Goal: Task Accomplishment & Management: Complete application form

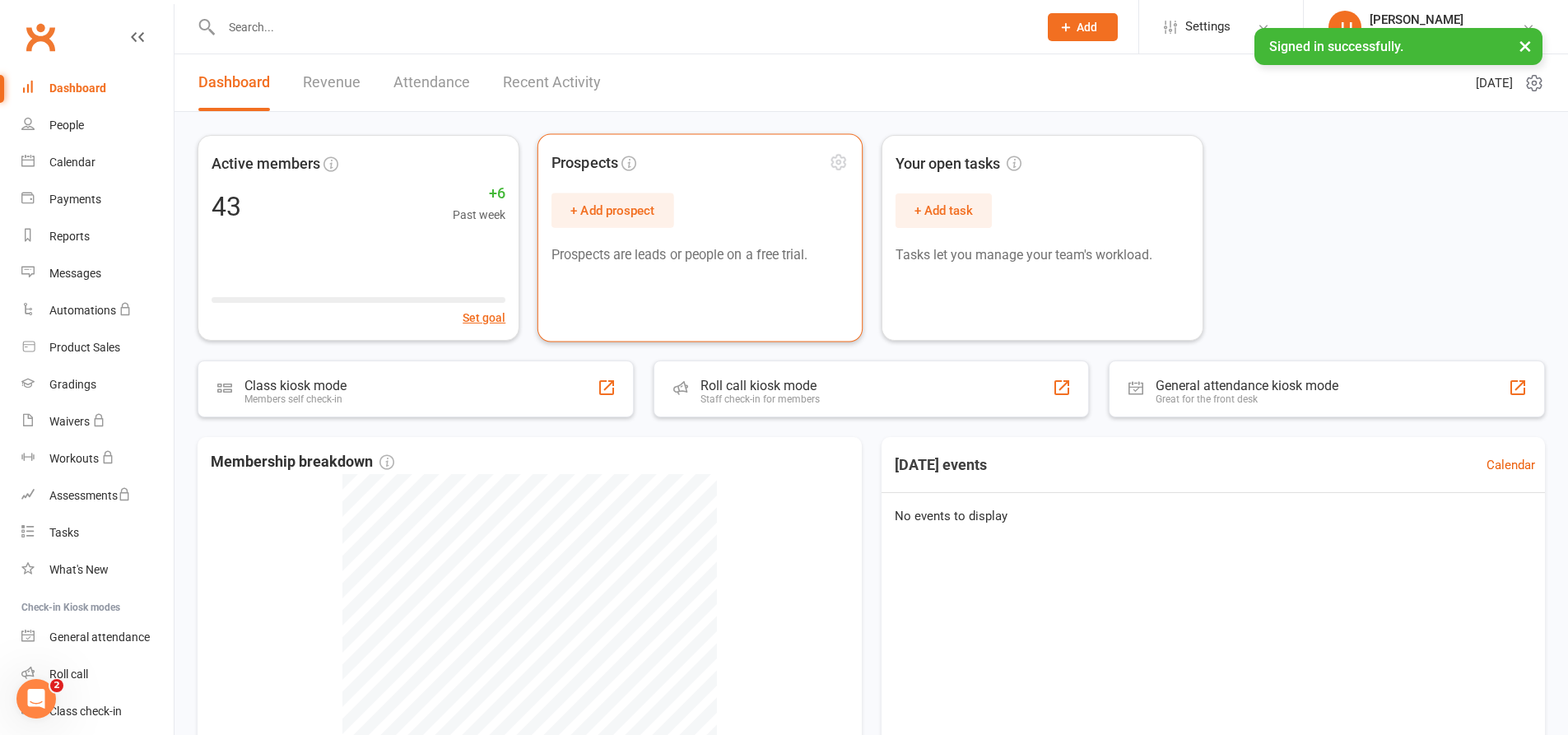
drag, startPoint x: 724, startPoint y: 281, endPoint x: 631, endPoint y: 313, distance: 98.4
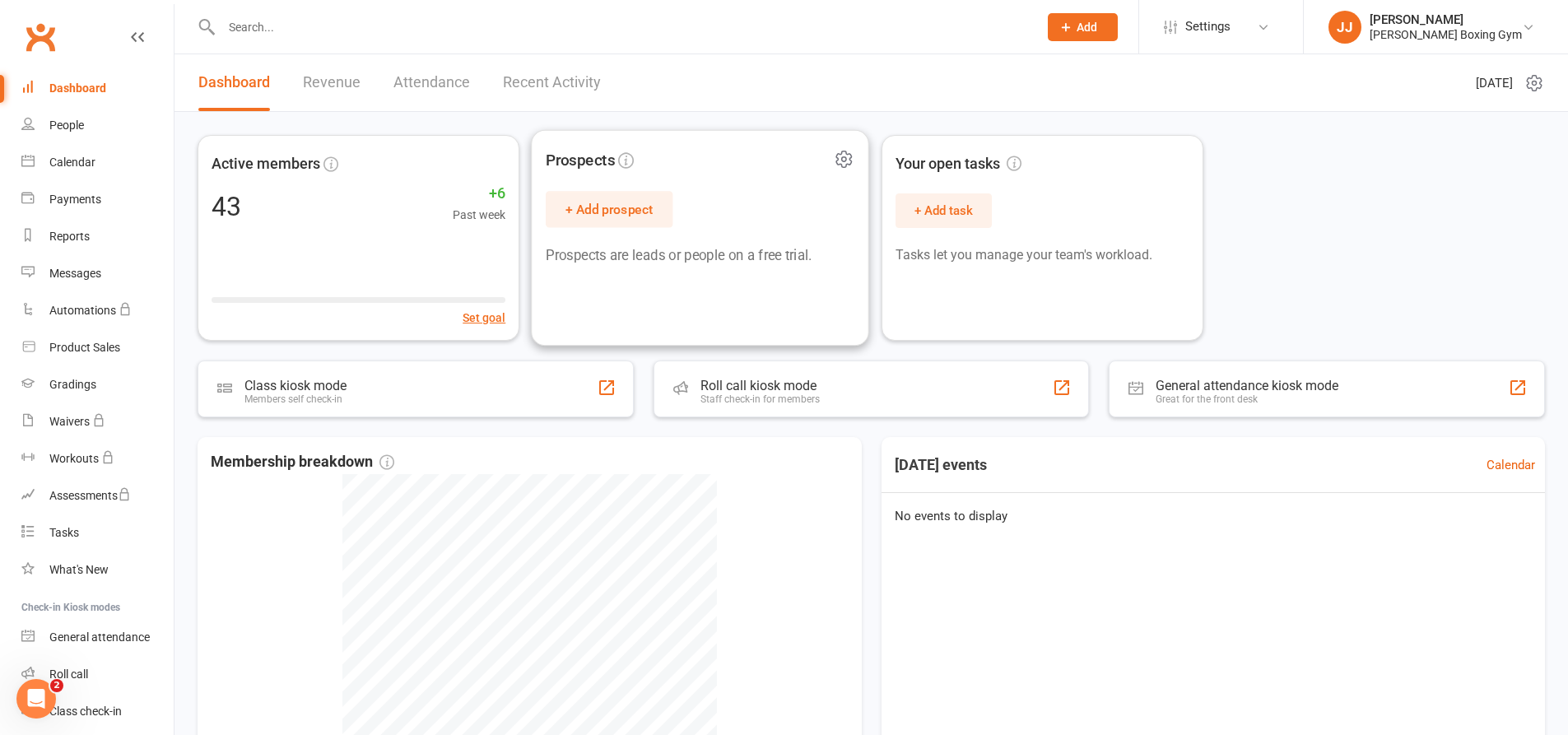
drag, startPoint x: 631, startPoint y: 313, endPoint x: 768, endPoint y: 99, distance: 254.1
click at [768, 99] on header "Dashboard Revenue Attendance Recent Activity [DATE]" at bounding box center [871, 83] width 1393 height 57
click at [65, 121] on div "People" at bounding box center [67, 125] width 34 height 13
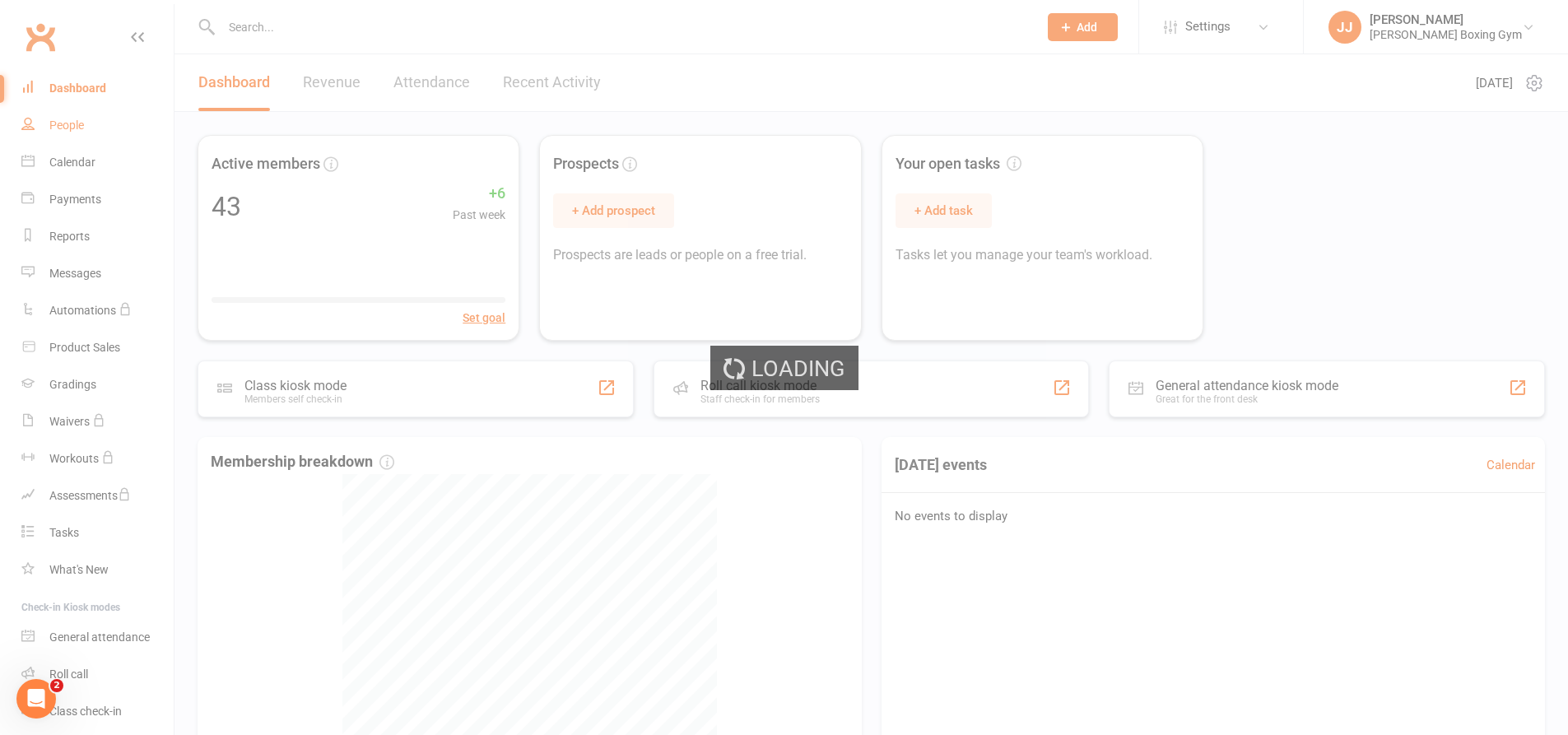
select select "100"
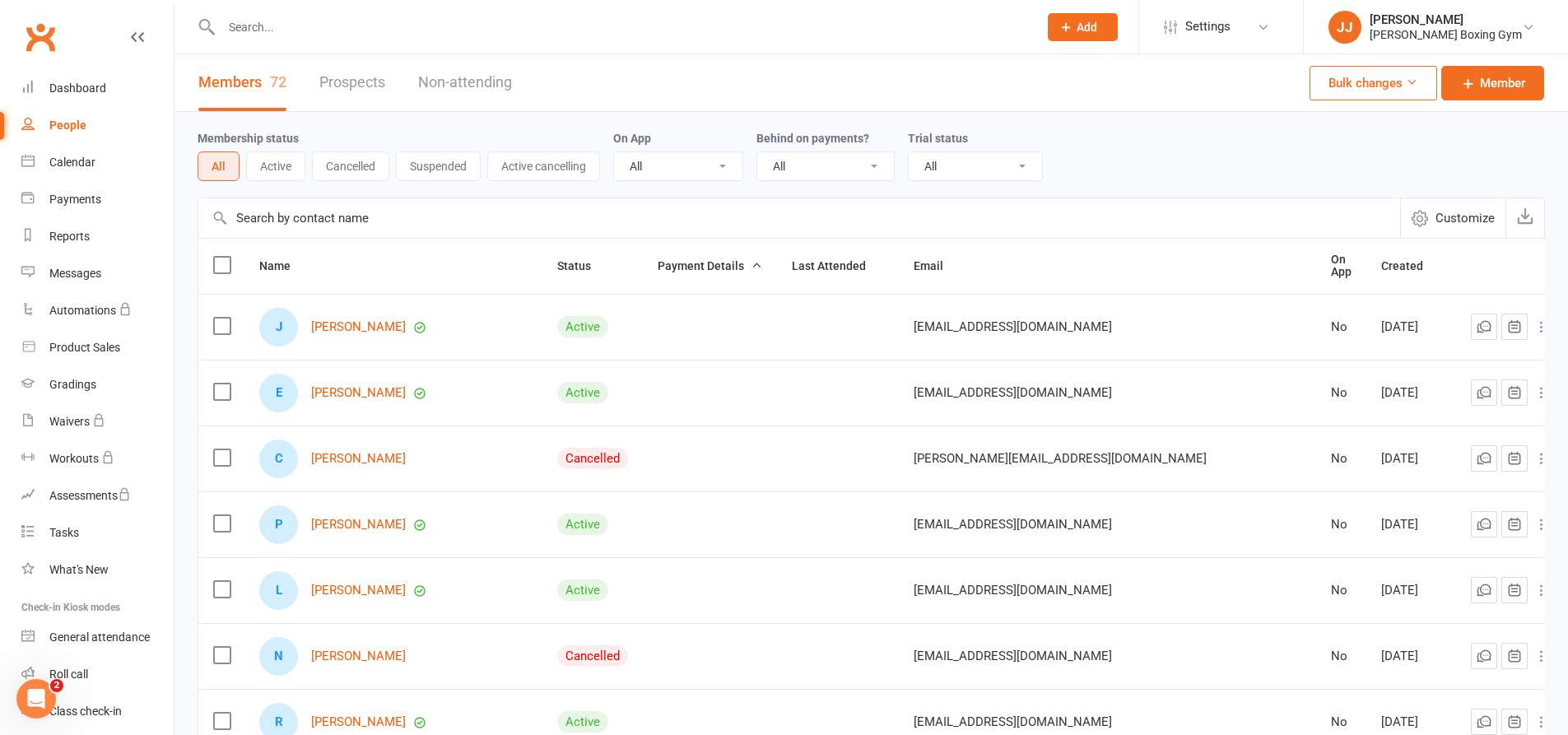
click at [335, 170] on button "Cancelled" at bounding box center [350, 165] width 77 height 30
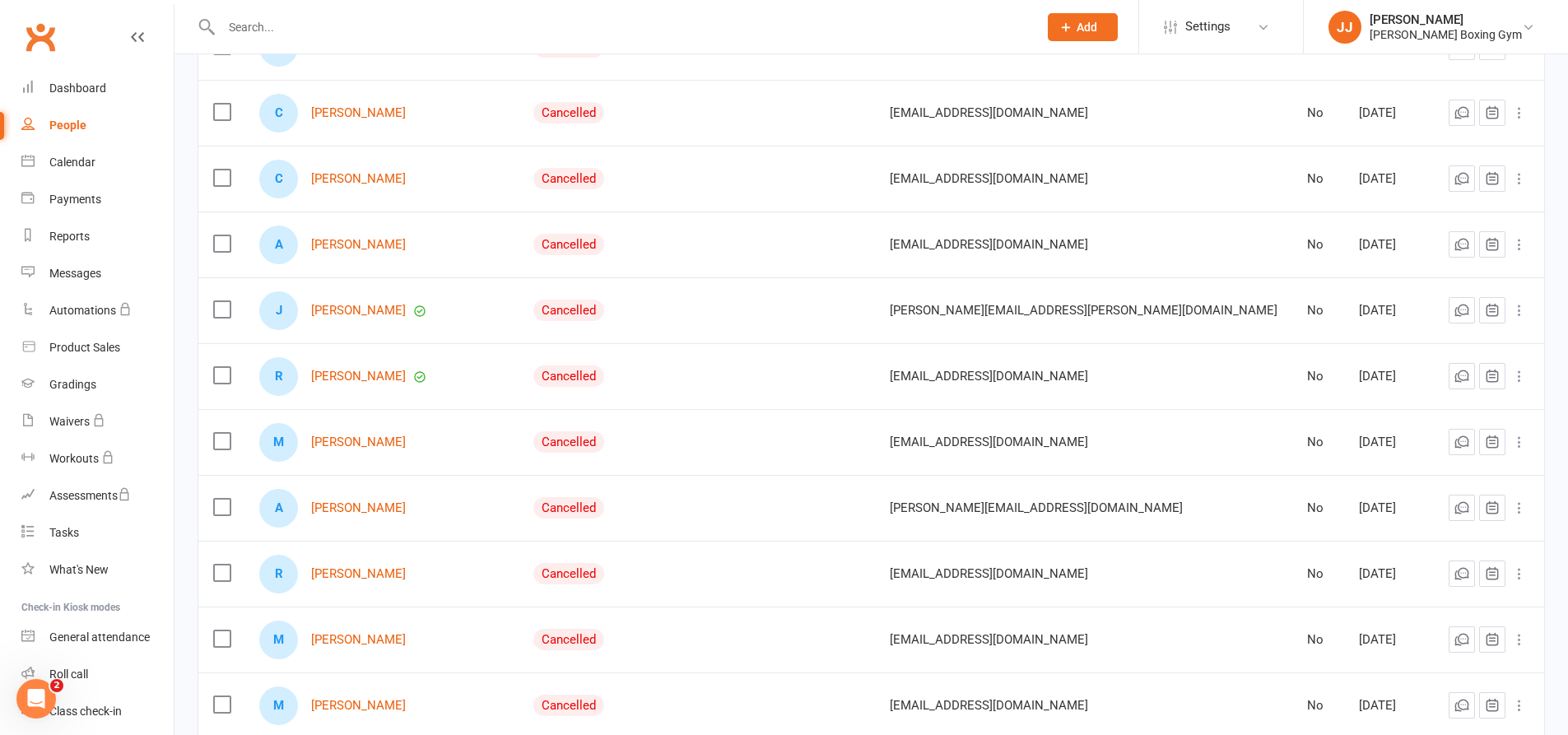
scroll to position [494, 0]
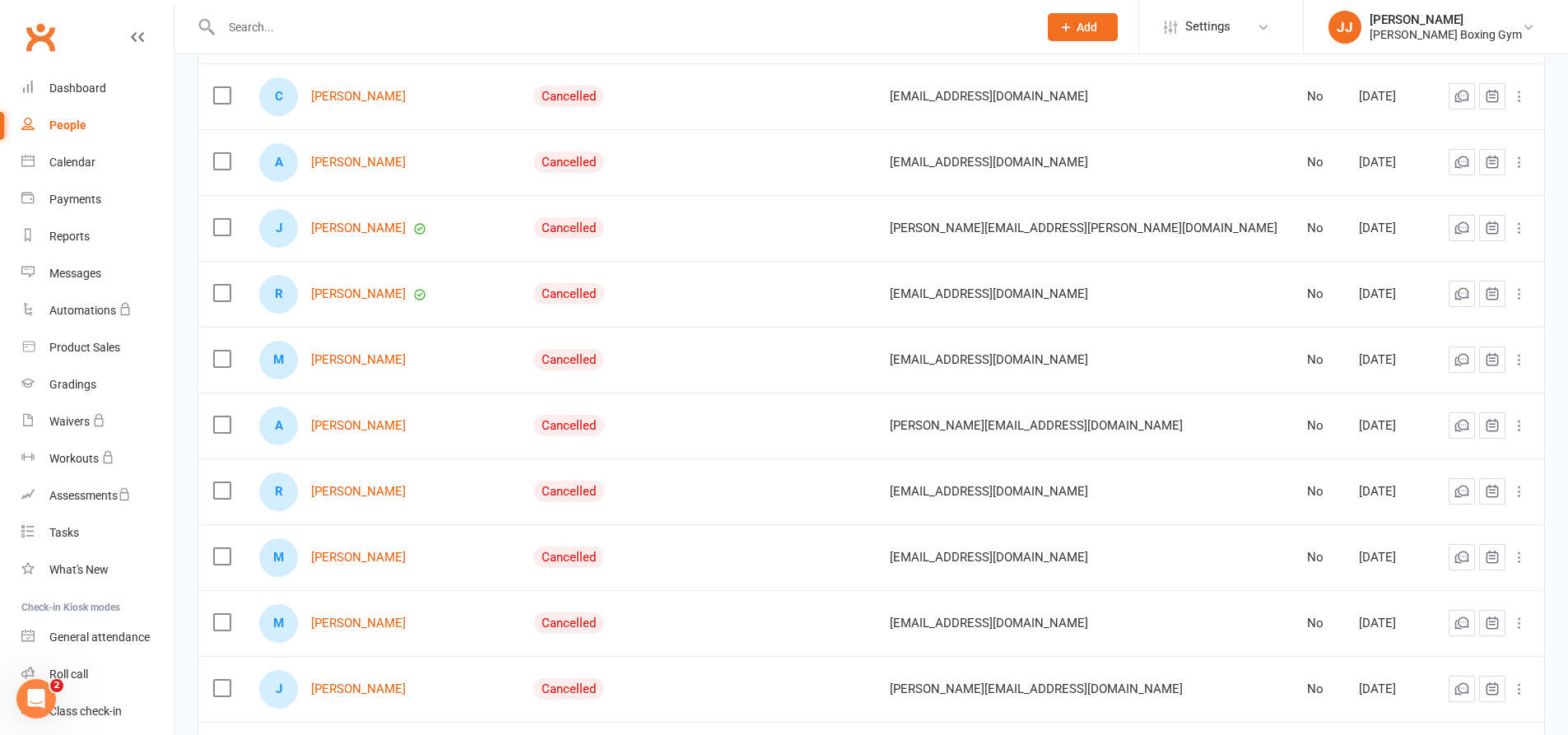
drag, startPoint x: 436, startPoint y: 269, endPoint x: 635, endPoint y: 29, distance: 311.8
click at [637, 28] on input "text" at bounding box center [622, 27] width 810 height 23
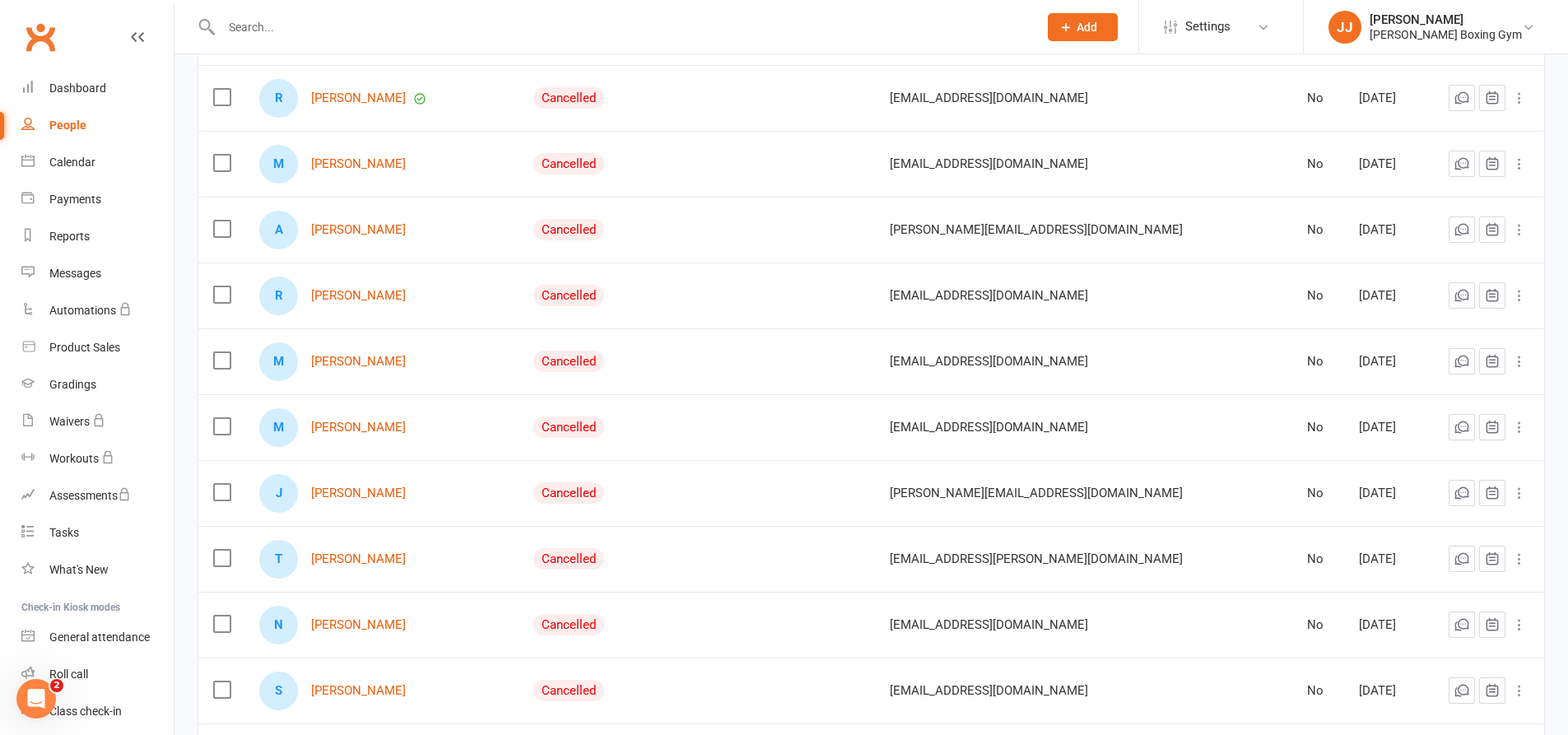
scroll to position [539, 0]
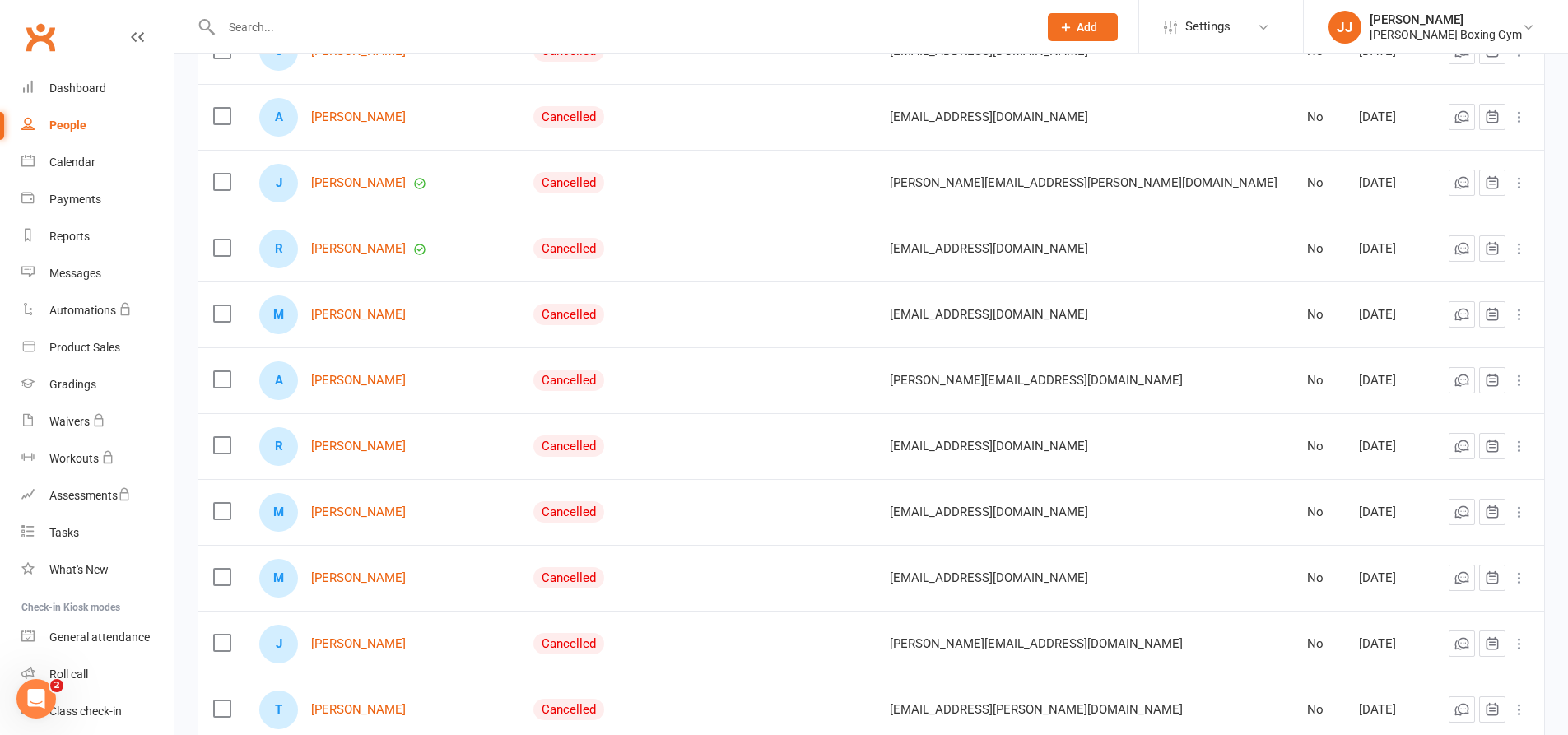
click at [337, 38] on div at bounding box center [612, 27] width 828 height 54
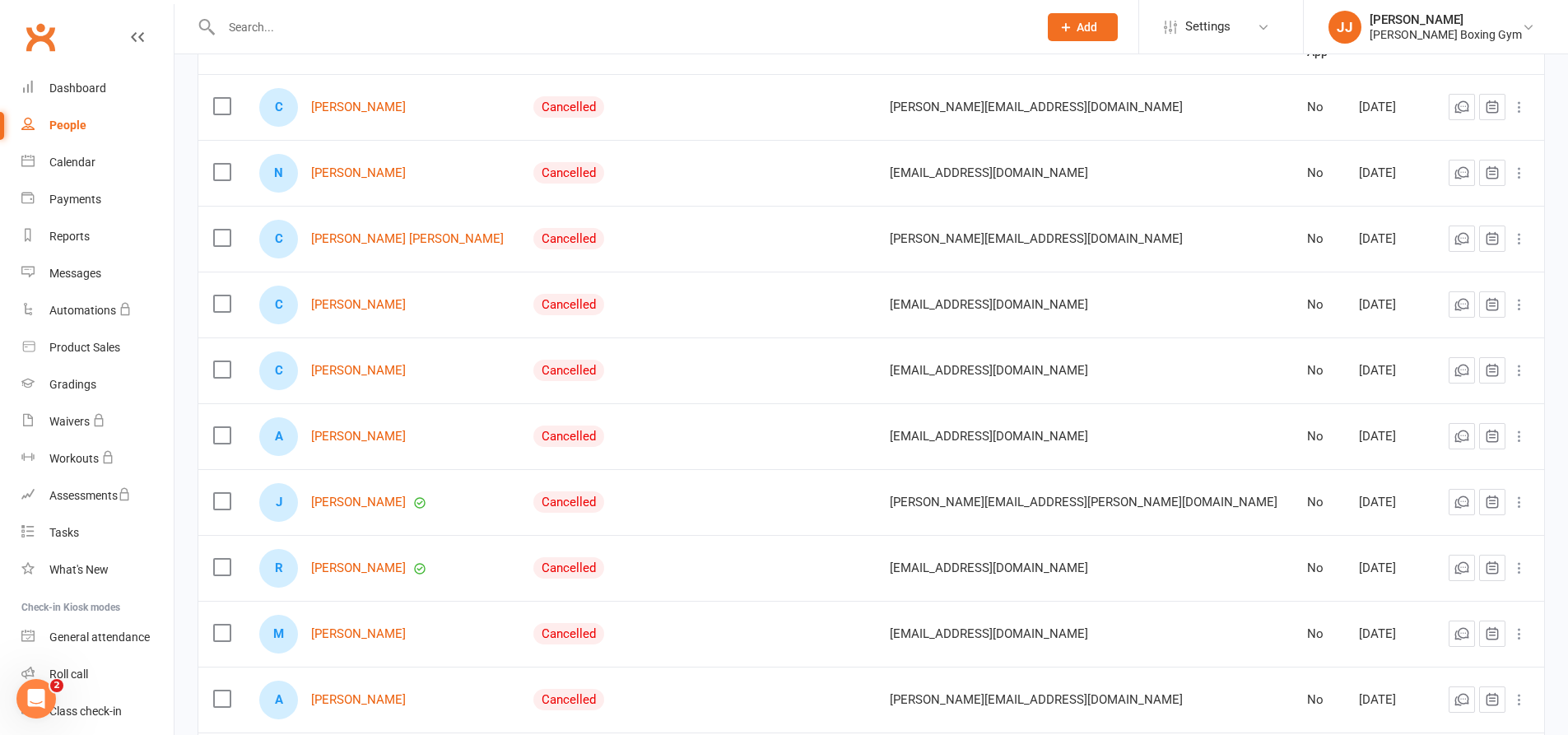
scroll to position [128, 0]
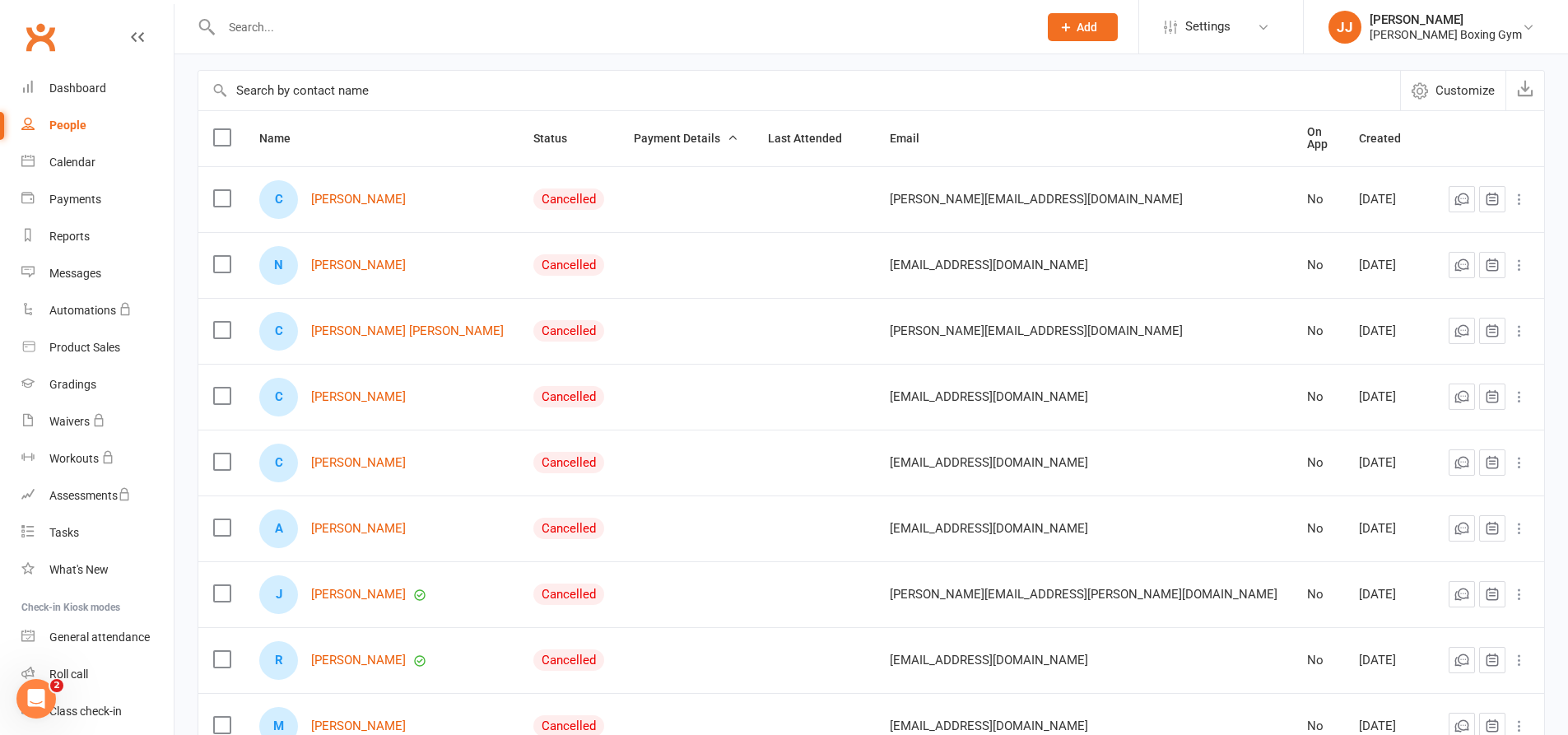
click at [1097, 32] on span "Add" at bounding box center [1087, 28] width 21 height 13
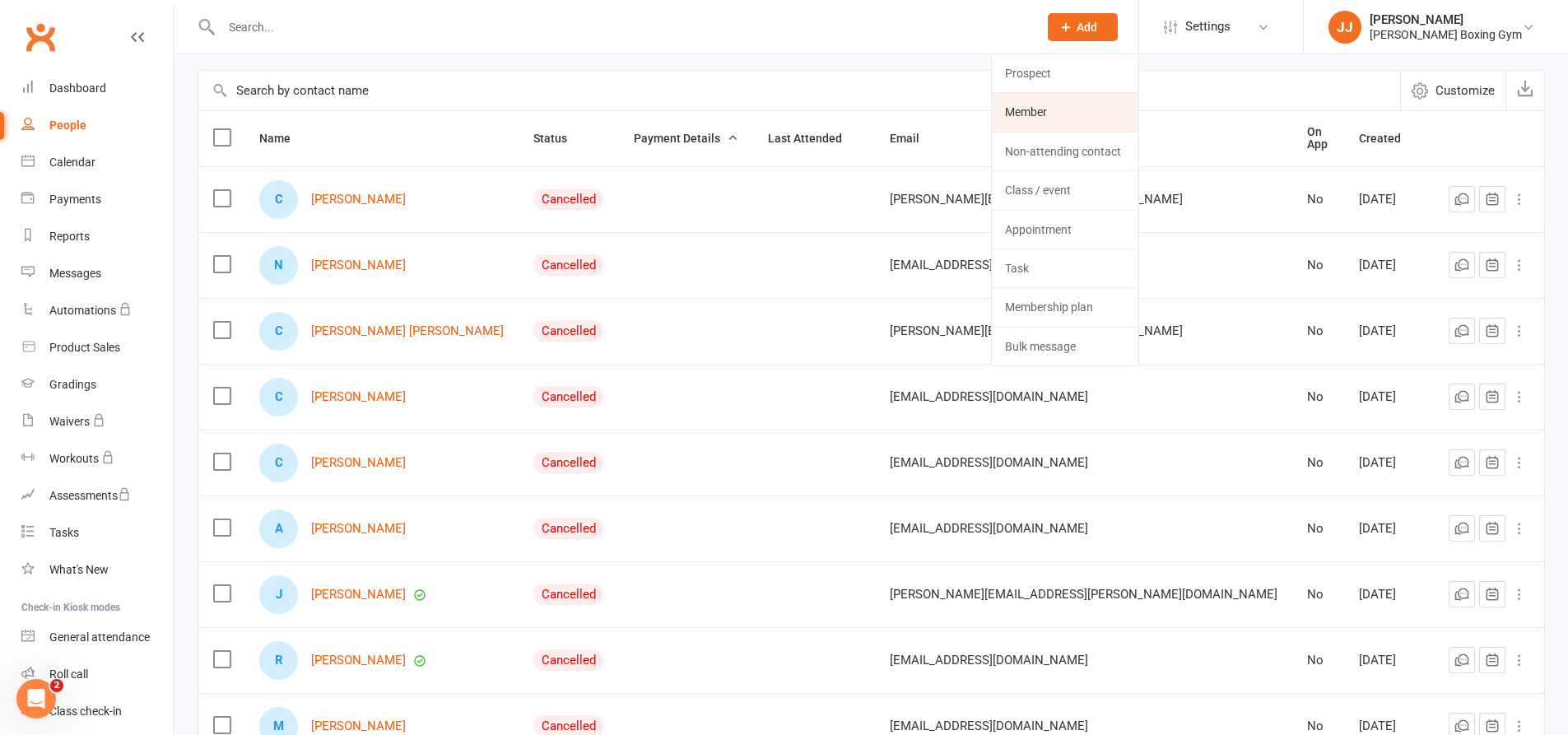
click at [1030, 100] on link "Member" at bounding box center [1064, 112] width 146 height 38
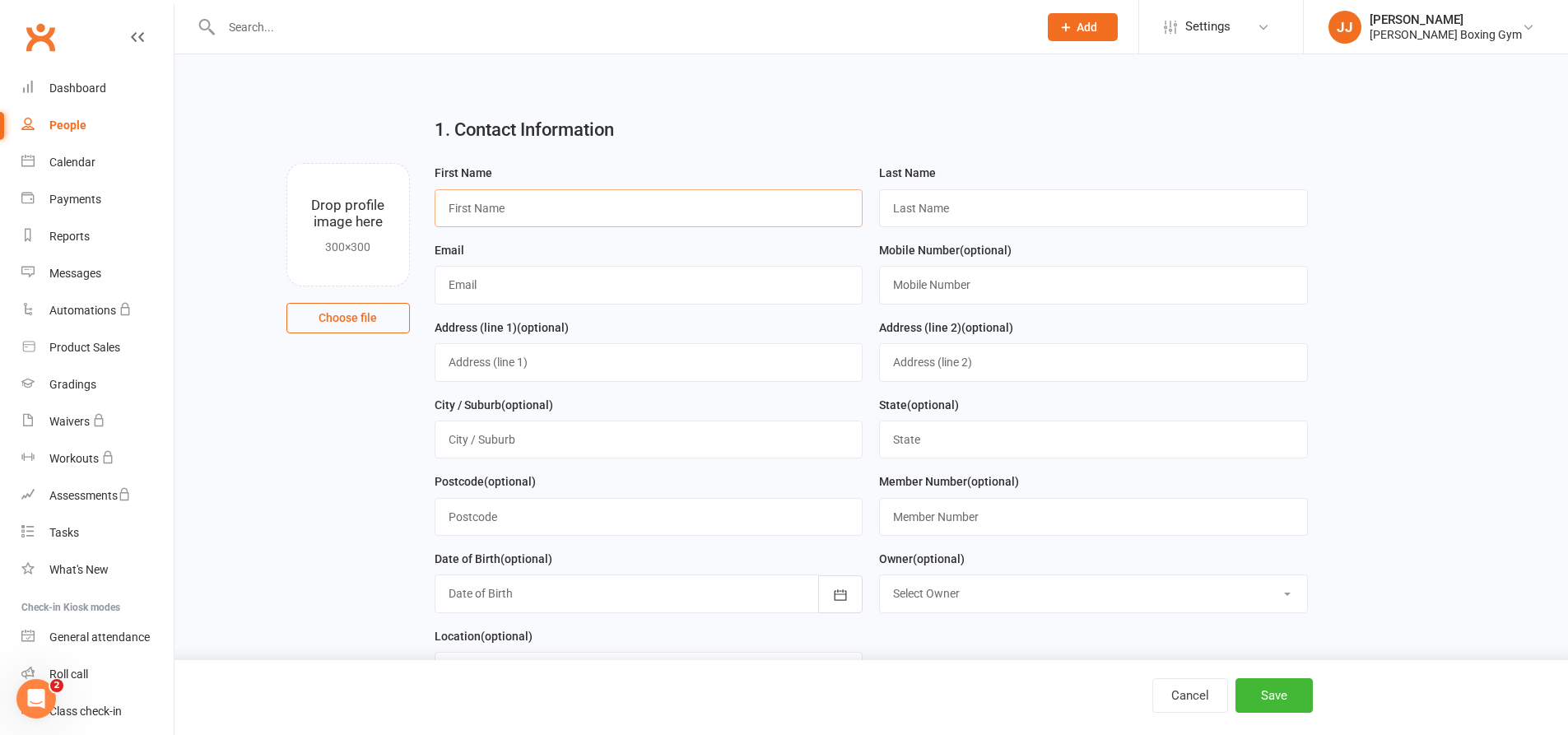
click at [572, 203] on input "text" at bounding box center [649, 208] width 429 height 38
type input "N"
type input "Mark"
drag, startPoint x: 965, startPoint y: 217, endPoint x: 953, endPoint y: 222, distance: 13.0
click at [965, 216] on input "text" at bounding box center [1093, 208] width 429 height 38
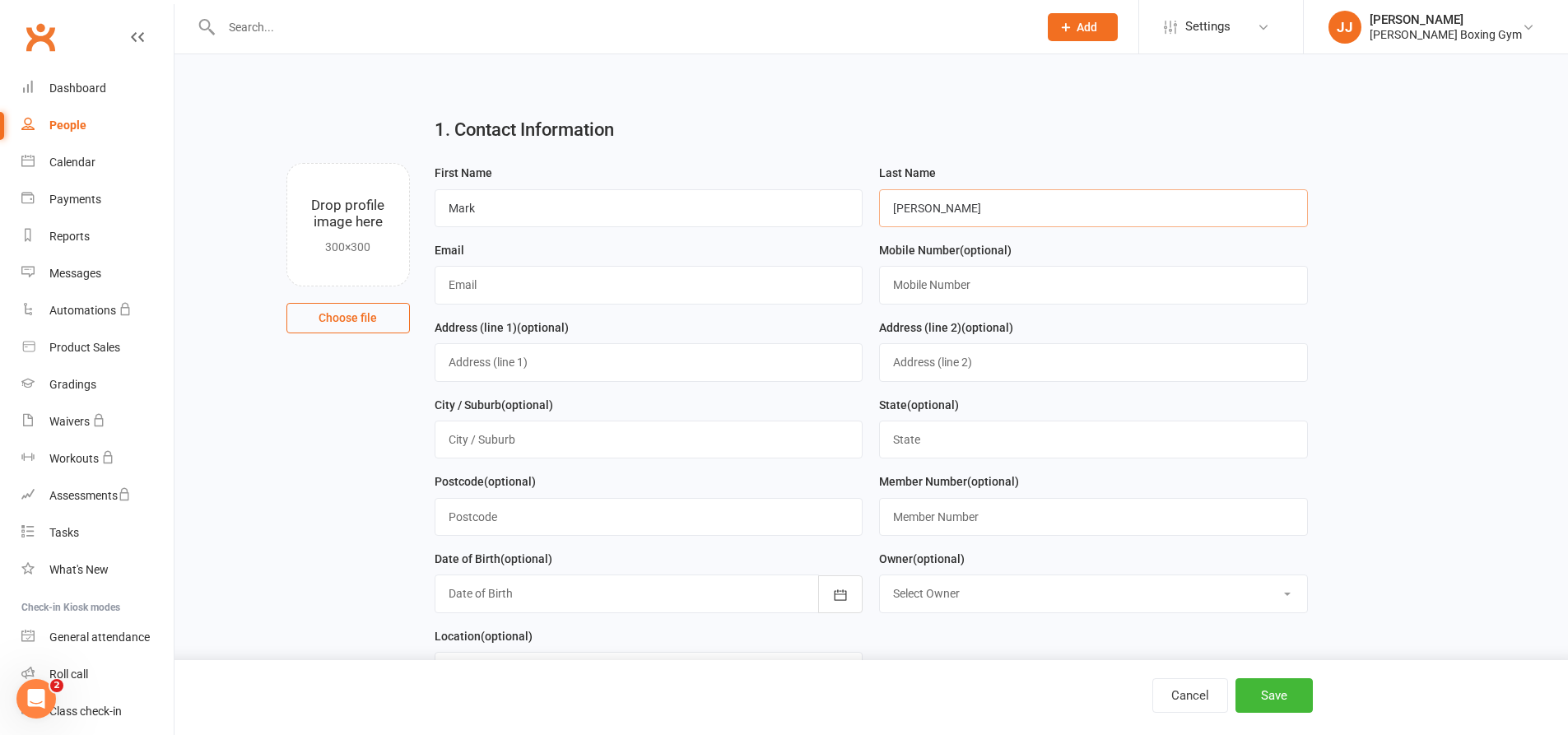
type input "[PERSON_NAME]"
click at [772, 278] on input "text" at bounding box center [649, 285] width 429 height 38
type input "[PERSON_NAME][EMAIL_ADDRESS][DOMAIN_NAME]"
click at [966, 276] on input "text" at bounding box center [1093, 285] width 429 height 38
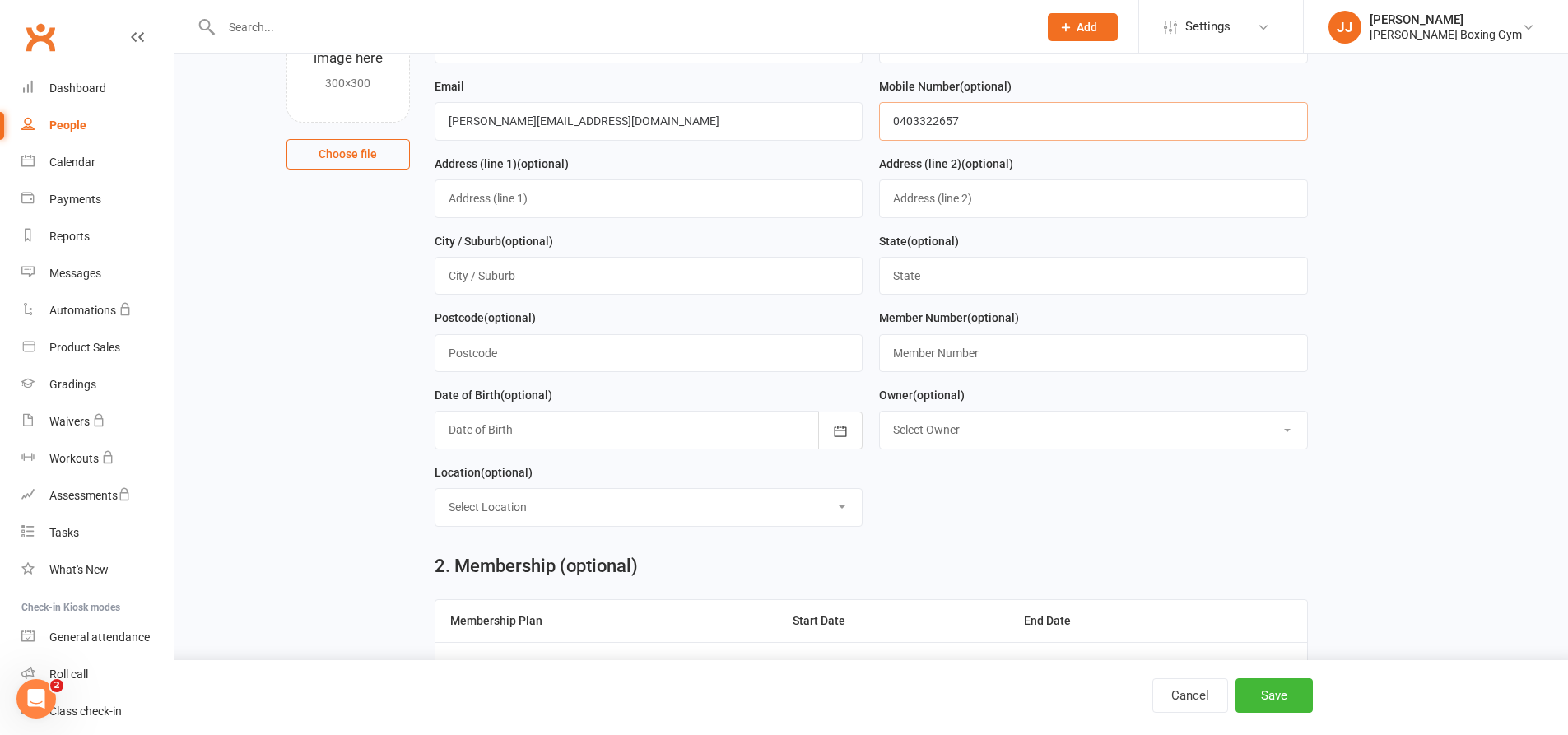
scroll to position [164, 0]
type input "0403322657"
click at [823, 433] on button "button" at bounding box center [840, 430] width 45 height 38
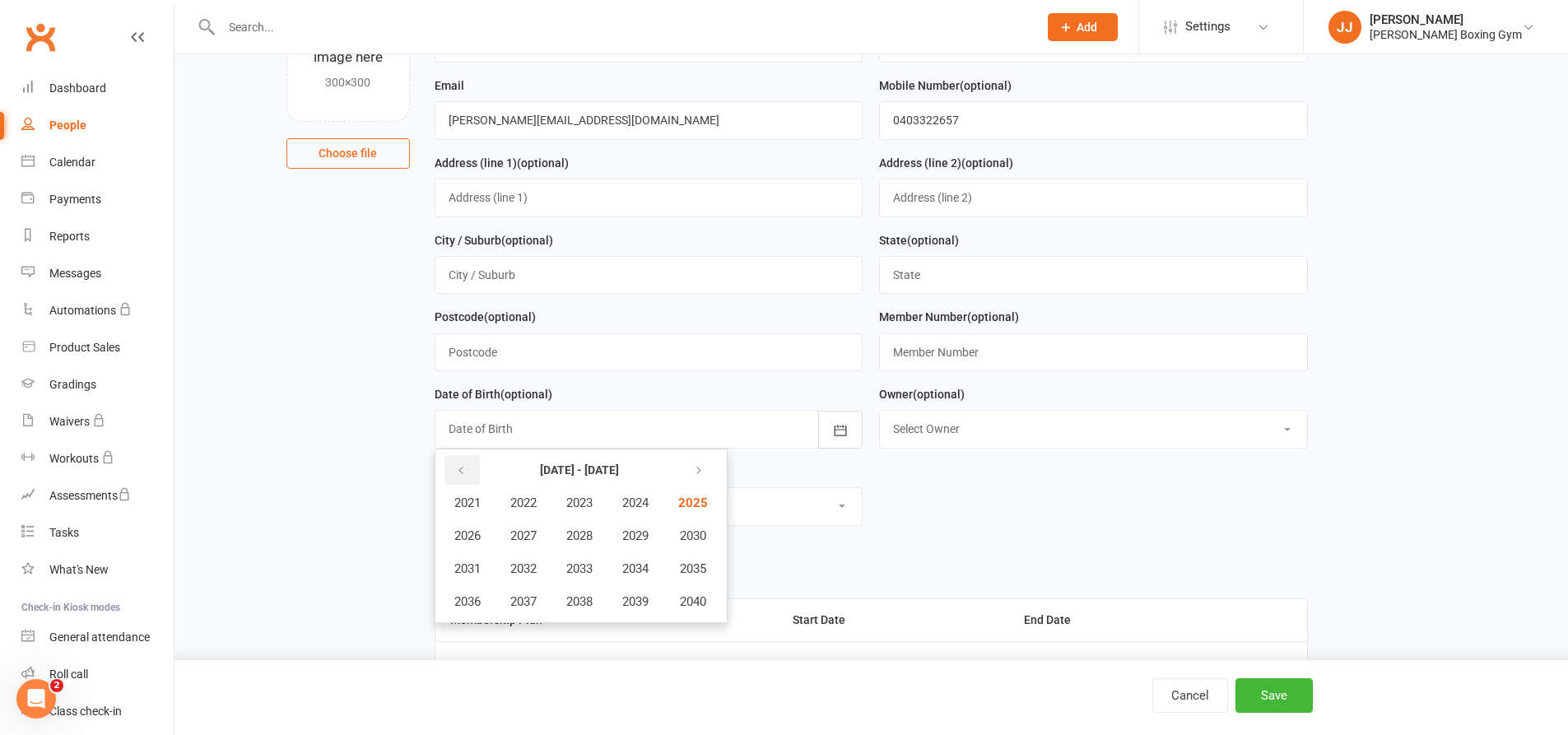
click at [466, 485] on button "button" at bounding box center [462, 469] width 35 height 30
click at [465, 485] on button "button" at bounding box center [462, 469] width 35 height 30
click at [466, 485] on button "button" at bounding box center [462, 469] width 35 height 30
click at [536, 542] on span "1967" at bounding box center [524, 536] width 27 height 15
click at [640, 537] on span "June" at bounding box center [644, 536] width 27 height 15
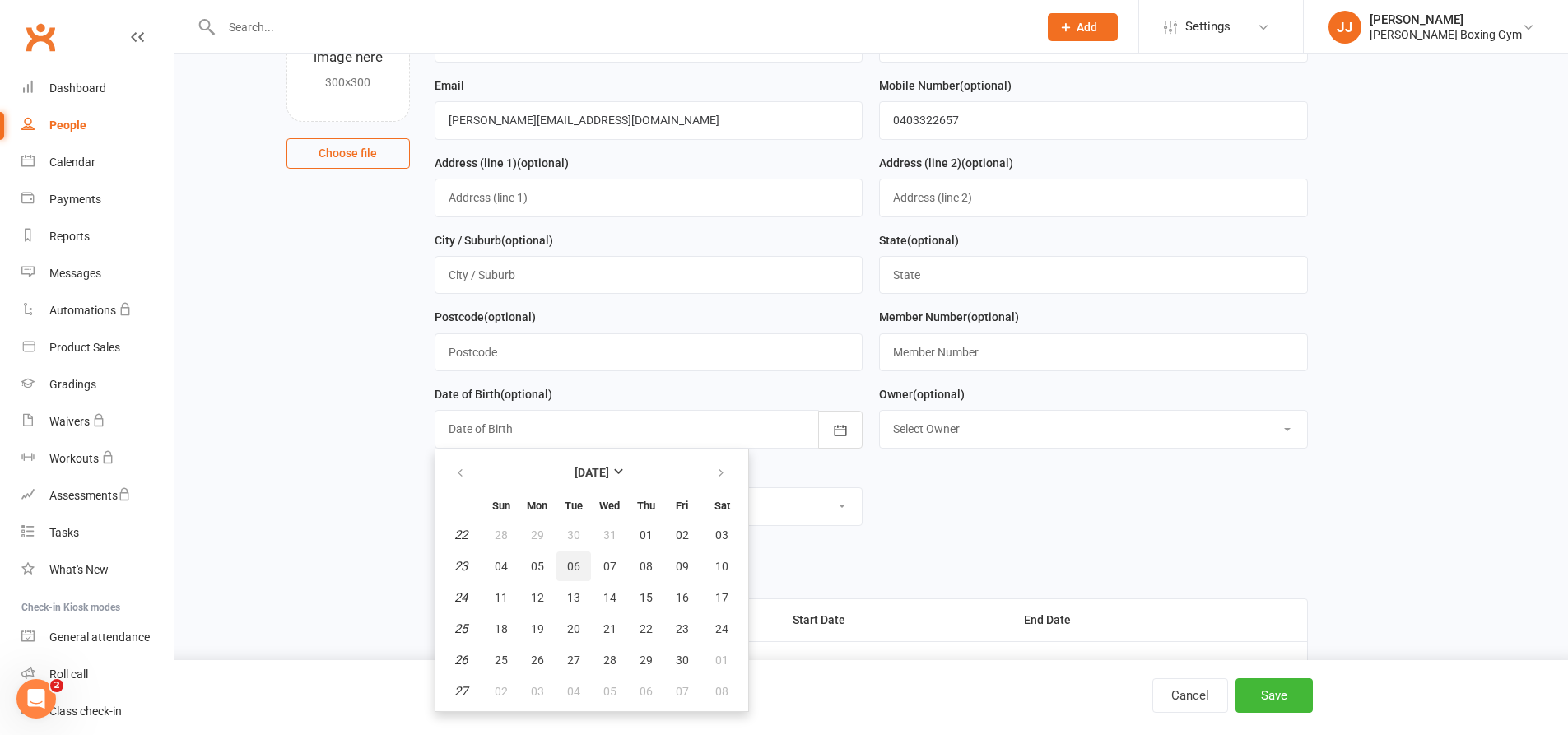
click at [569, 570] on span "06" at bounding box center [573, 567] width 13 height 13
type input "[DATE]"
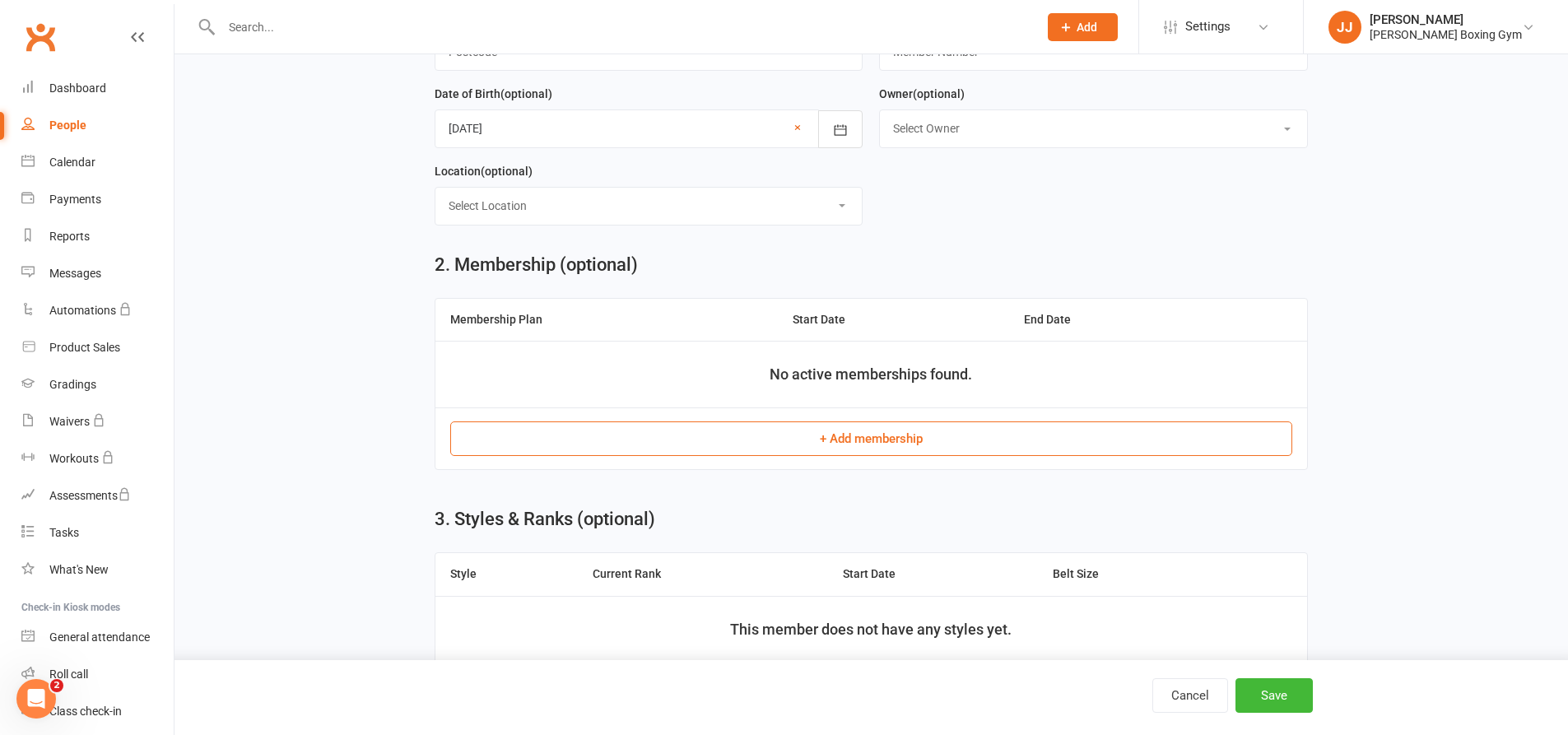
scroll to position [494, 0]
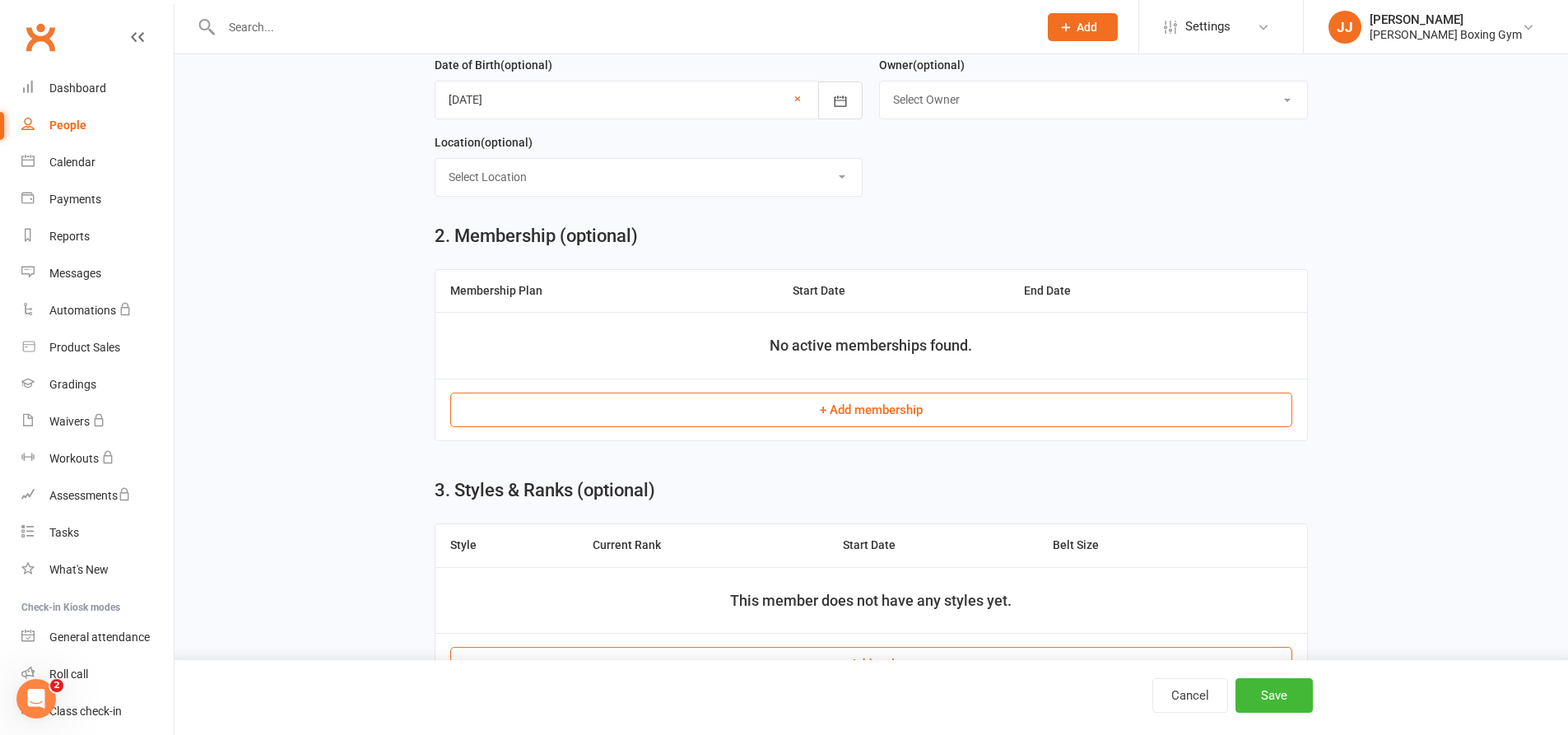
click at [796, 422] on button "+ Add membership" at bounding box center [870, 410] width 842 height 34
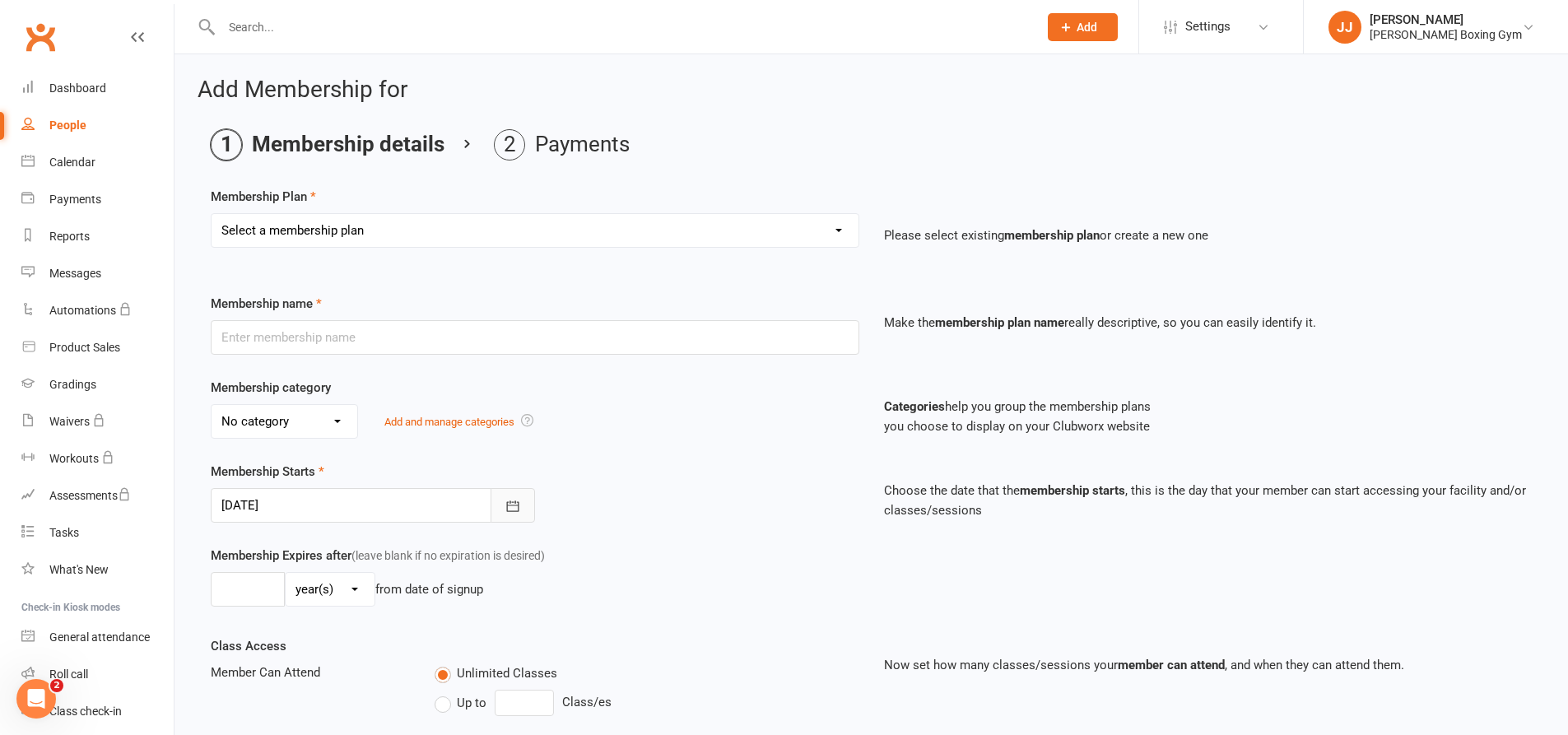
click at [505, 491] on button "button" at bounding box center [512, 506] width 45 height 34
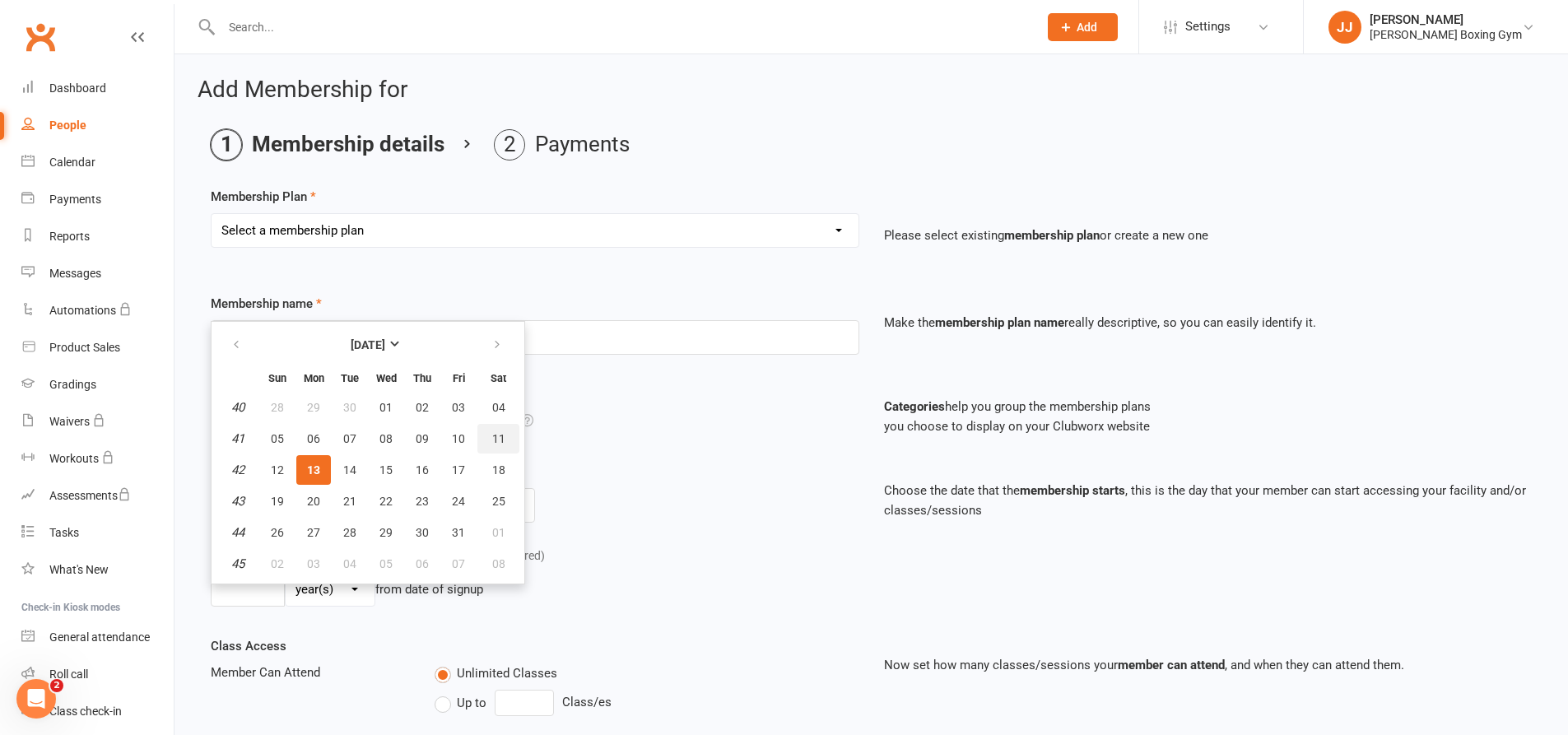
click at [492, 429] on button "11" at bounding box center [499, 439] width 42 height 30
type input "[DATE]"
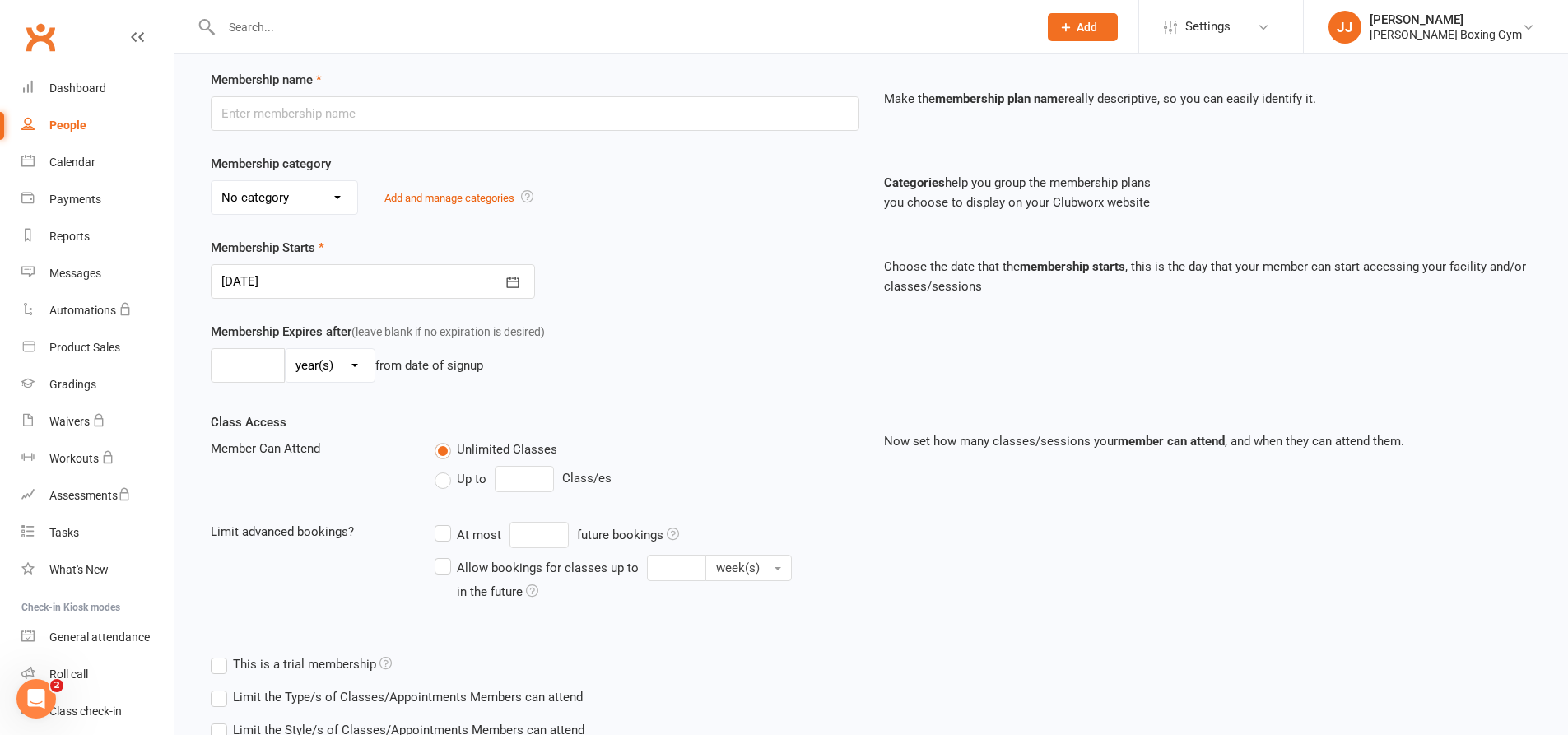
scroll to position [79, 0]
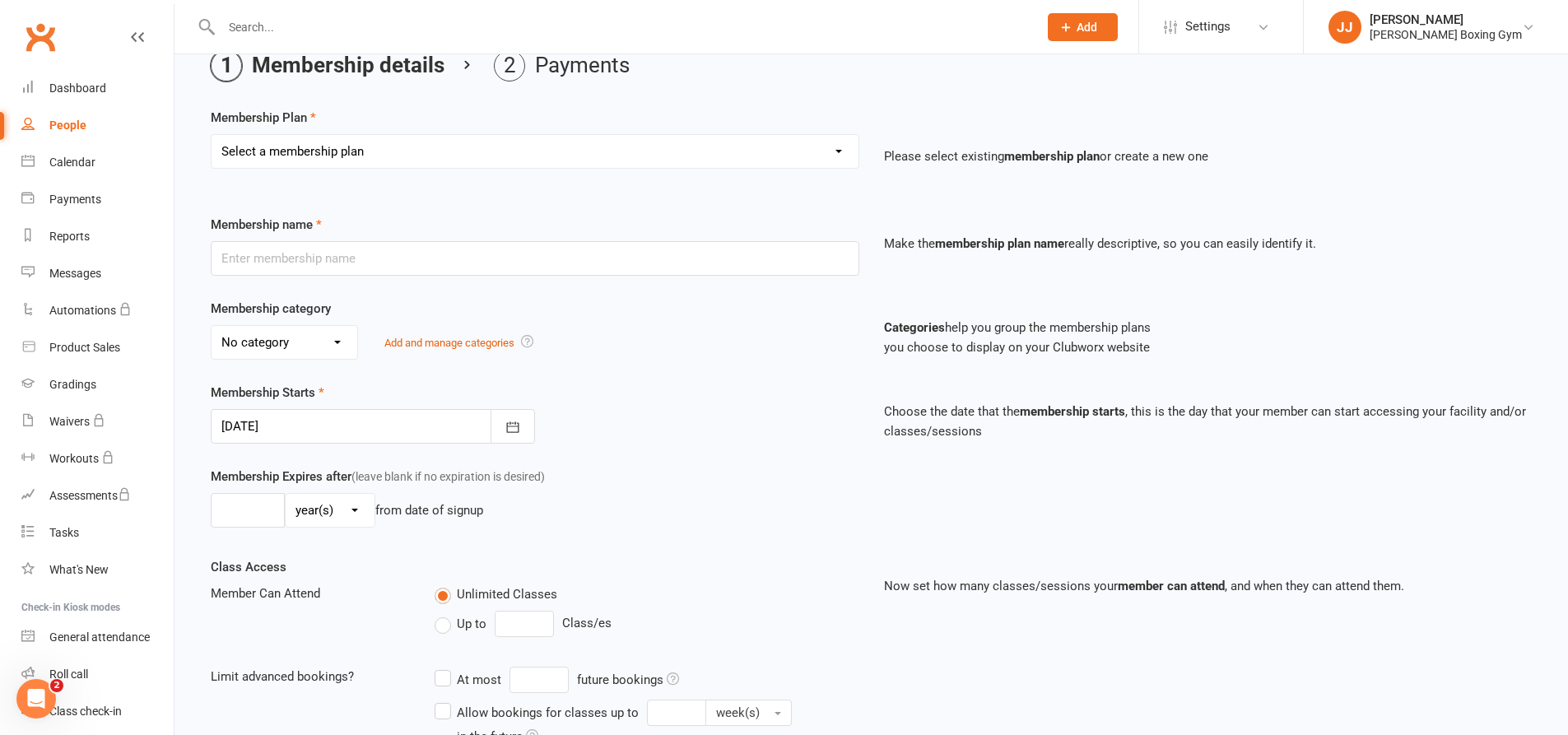
click at [547, 157] on select "Select a membership plan Create new Membership Plan Monthly - 1 class a week Mo…" at bounding box center [534, 151] width 647 height 32
select select "1"
click at [211, 135] on select "Select a membership plan Create new Membership Plan Monthly - 1 class a week Mo…" at bounding box center [534, 151] width 647 height 32
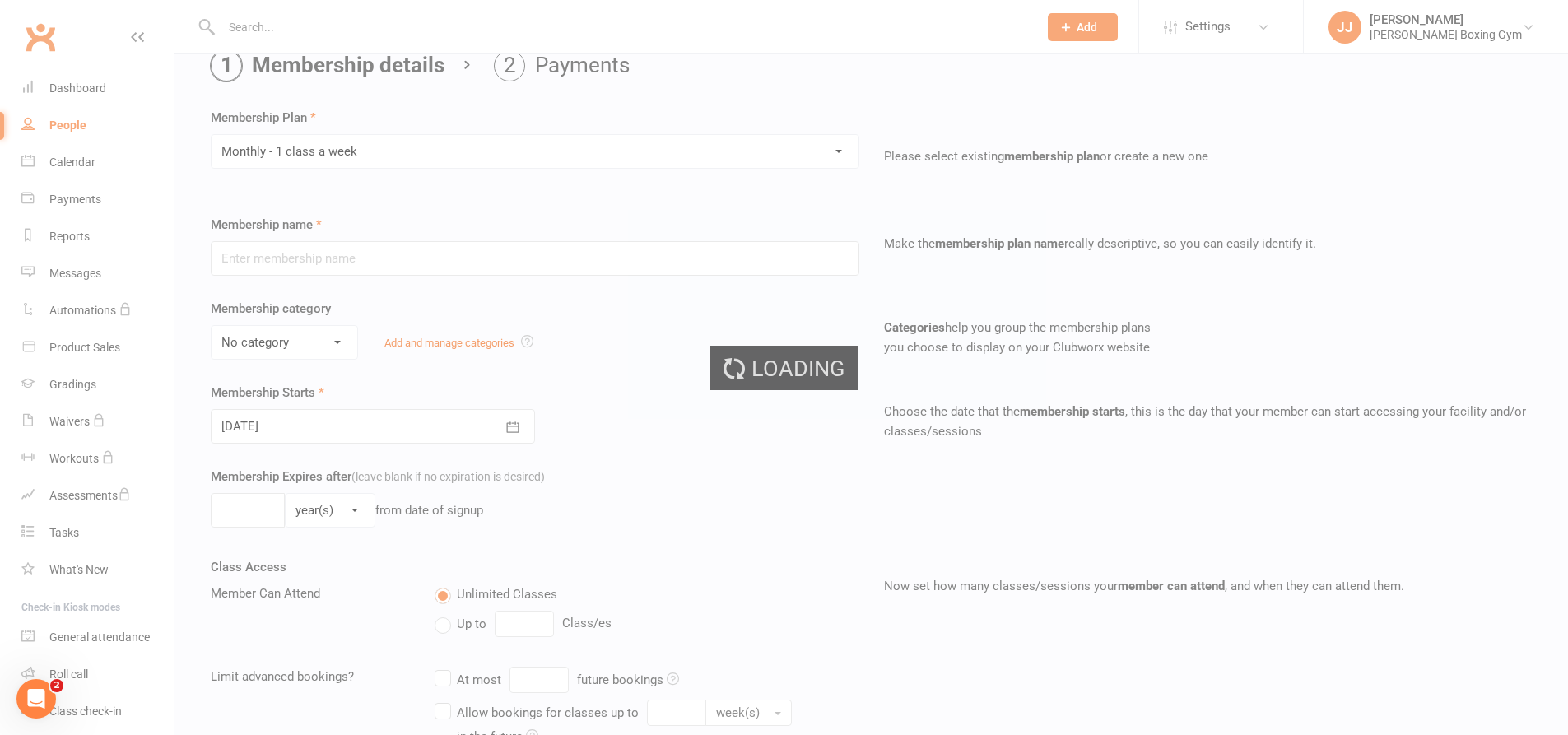
type input "Monthly - 1 class a week"
select select "1"
type input "1"
select select "2"
type input "1"
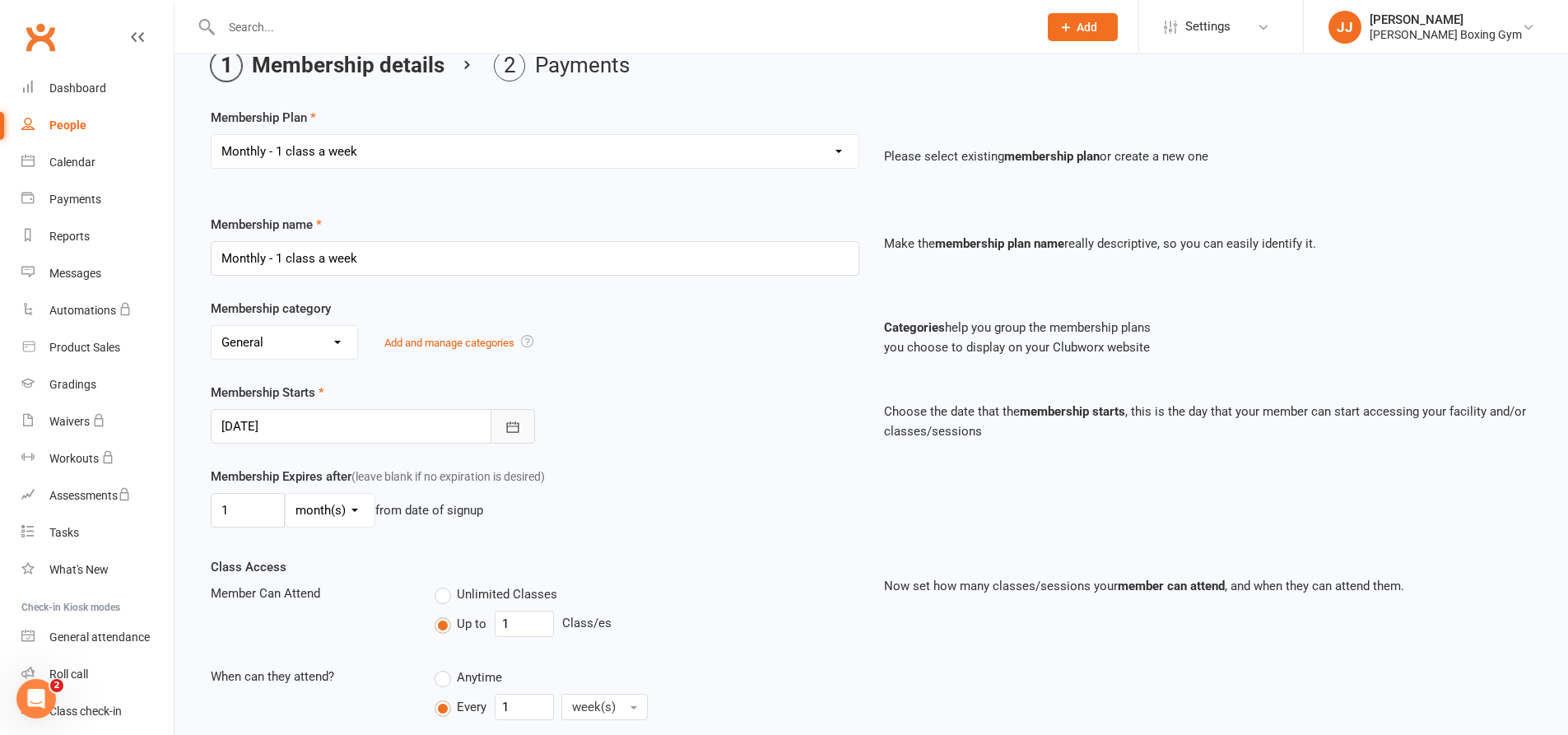
click at [520, 424] on icon "button" at bounding box center [512, 426] width 16 height 16
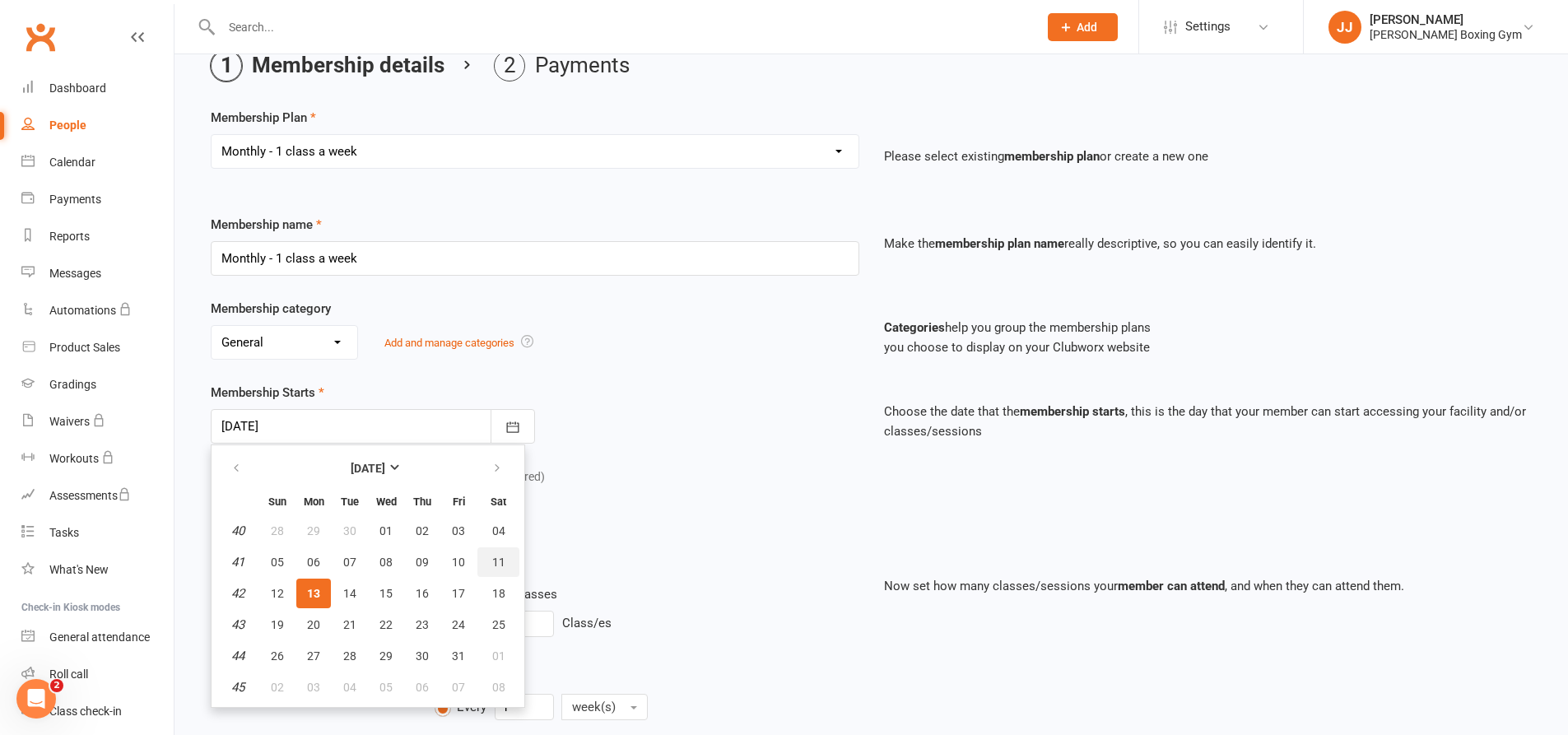
click at [494, 560] on span "11" at bounding box center [499, 562] width 13 height 13
type input "[DATE]"
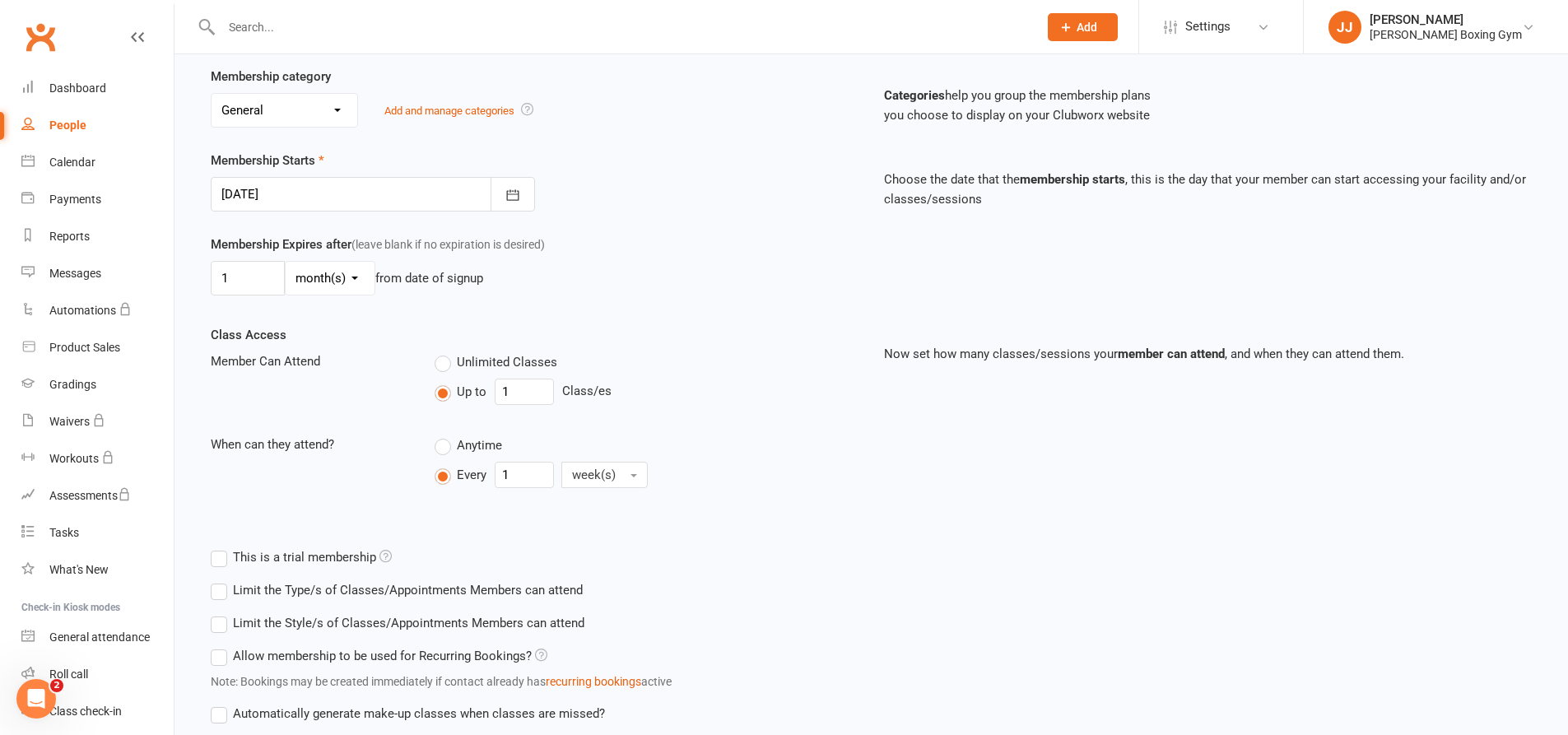
scroll to position [431, 0]
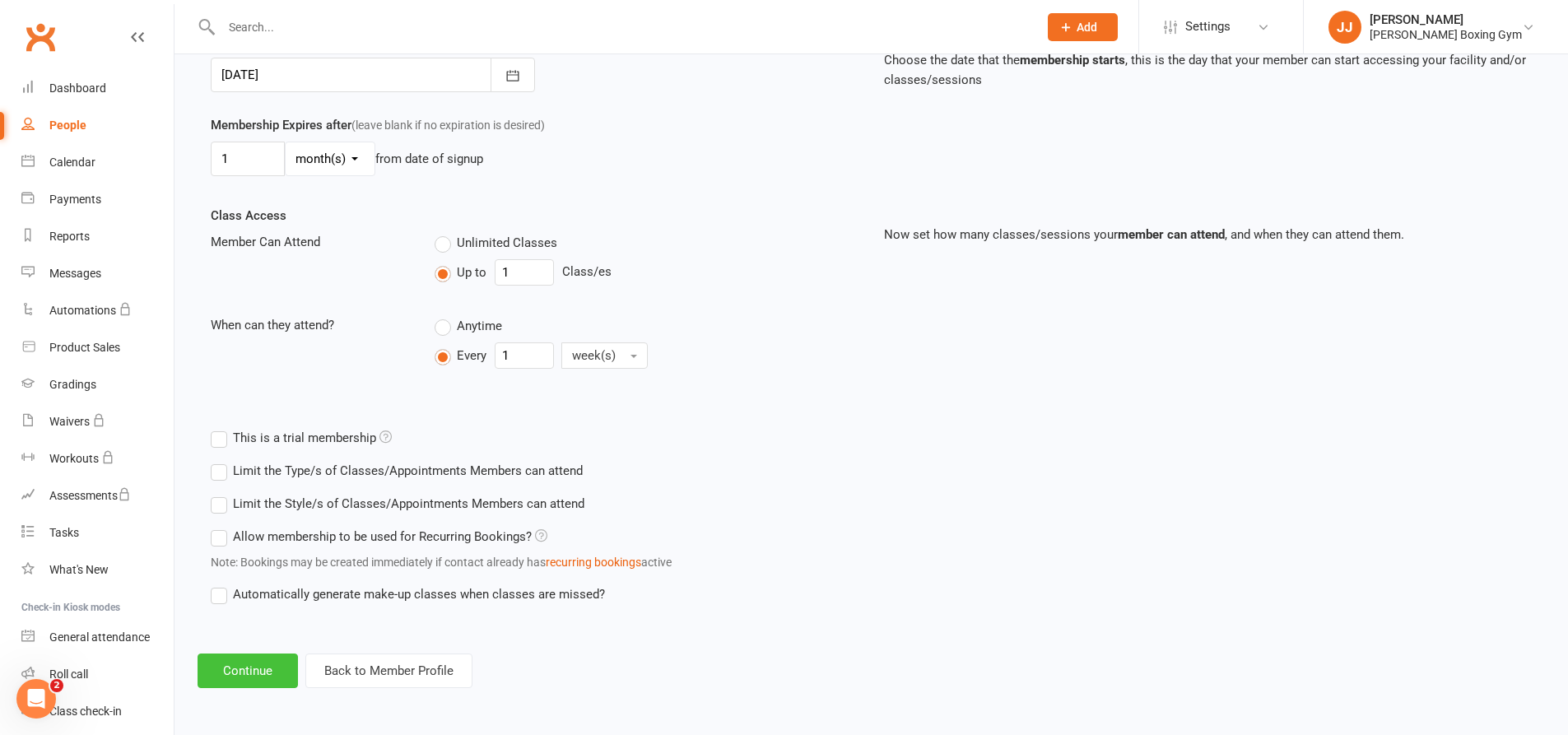
click at [266, 683] on button "Continue" at bounding box center [247, 671] width 100 height 34
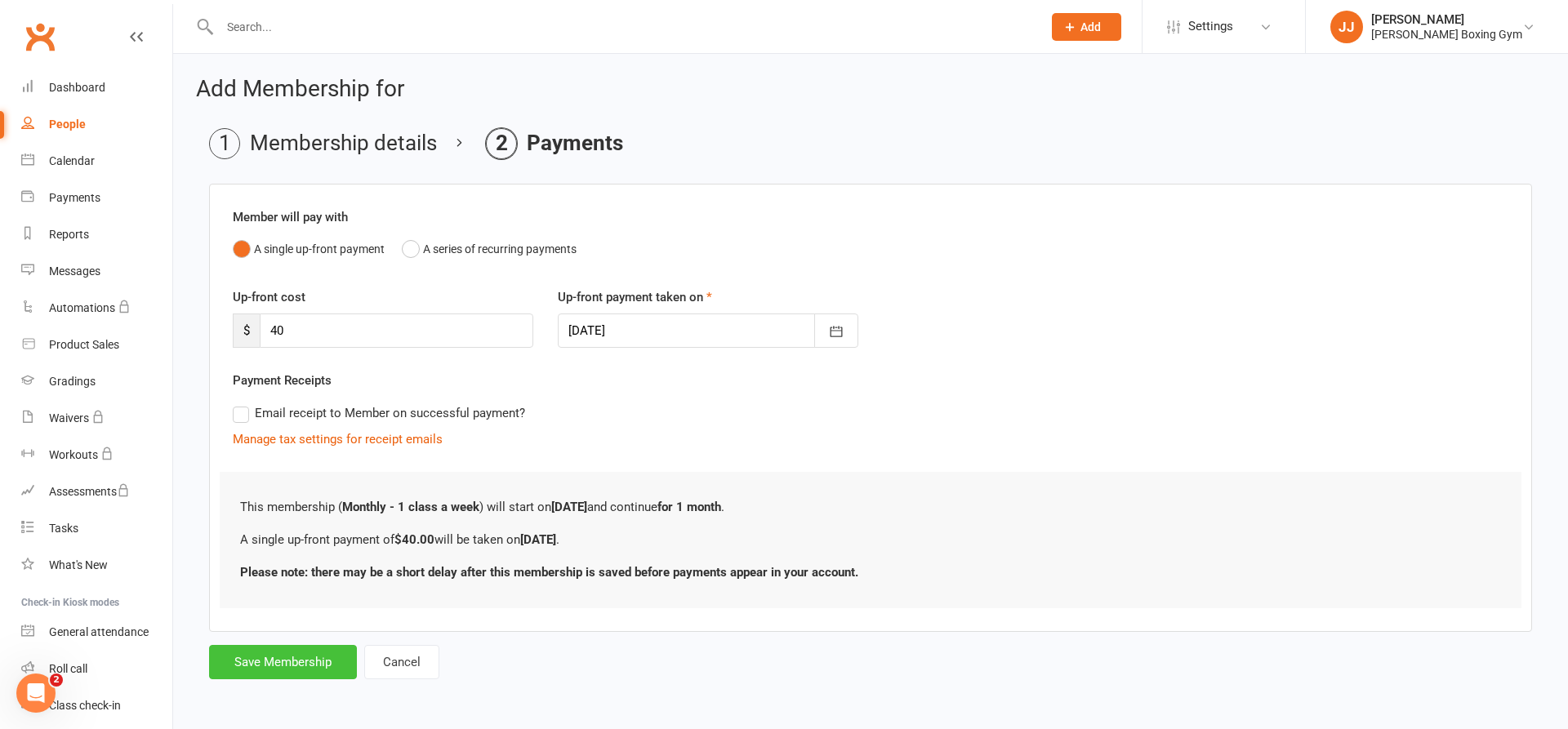
click at [285, 650] on button "Save Membership" at bounding box center [283, 662] width 148 height 34
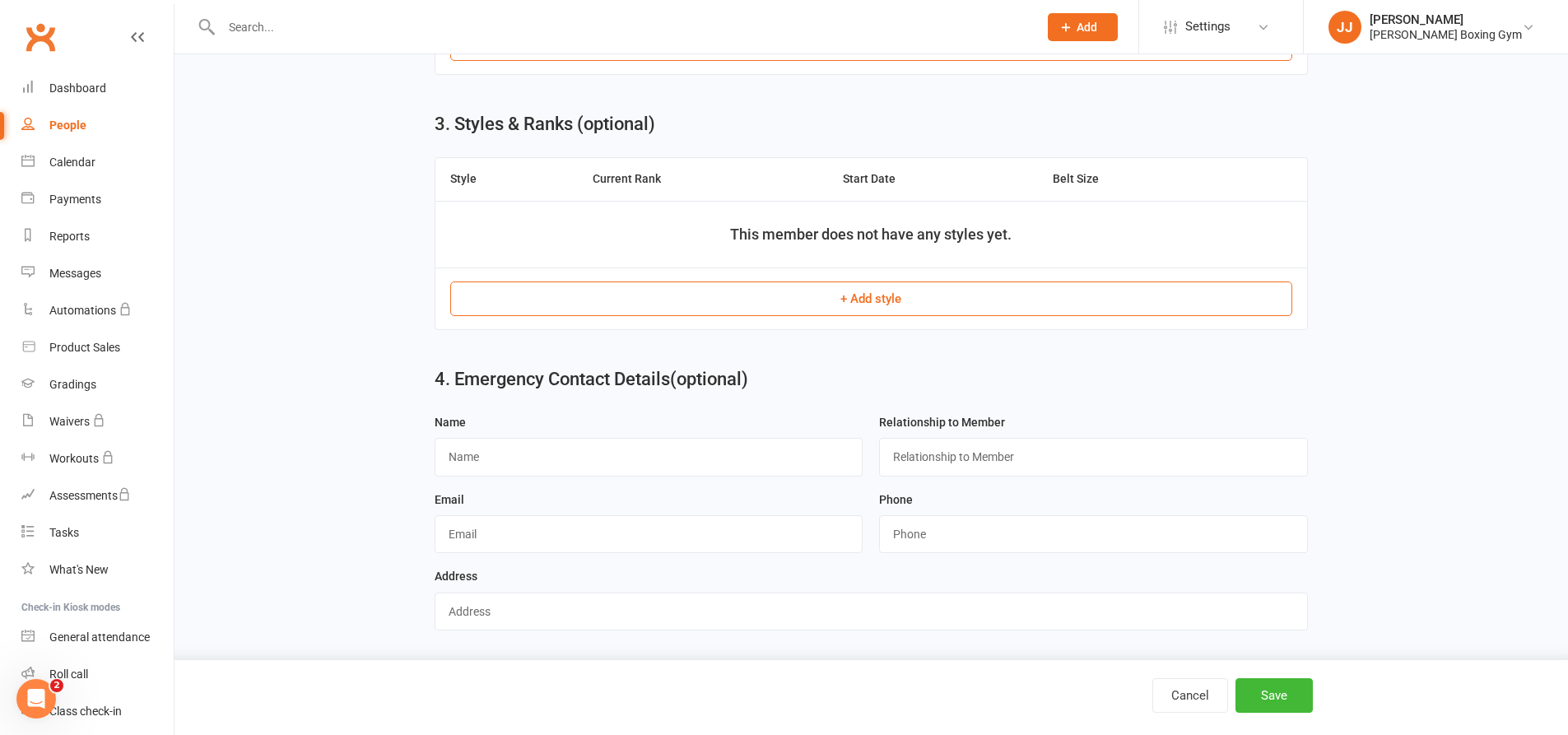
scroll to position [858, 0]
click at [527, 446] on input "text" at bounding box center [649, 457] width 429 height 38
type input "[PERSON_NAME]"
click at [958, 456] on input "text" at bounding box center [1093, 457] width 429 height 38
type input "Wife"
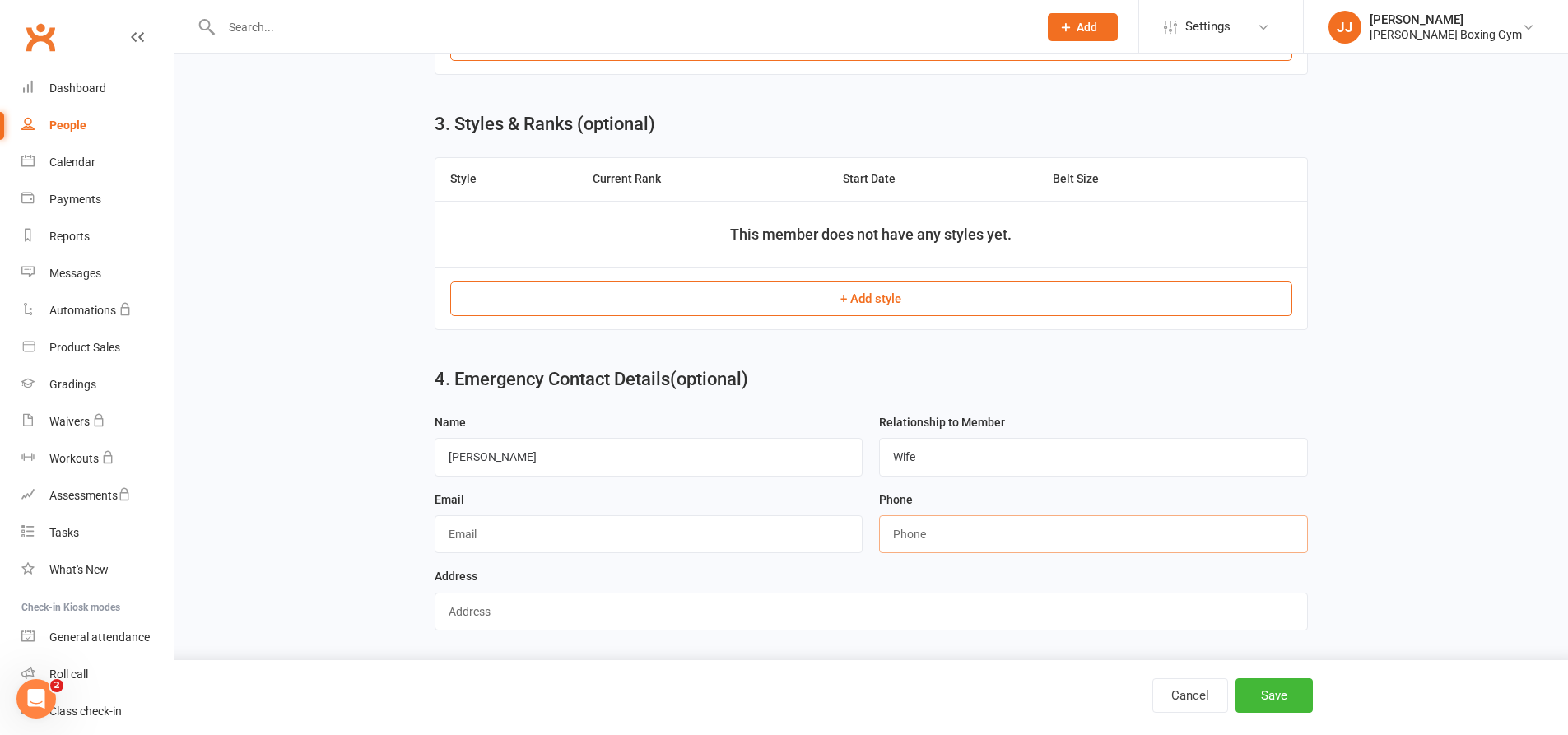
drag, startPoint x: 921, startPoint y: 533, endPoint x: 905, endPoint y: 548, distance: 21.9
click at [917, 534] on input "string" at bounding box center [1093, 534] width 429 height 38
type input "0402101064"
click at [1290, 707] on button "Save" at bounding box center [1274, 696] width 77 height 34
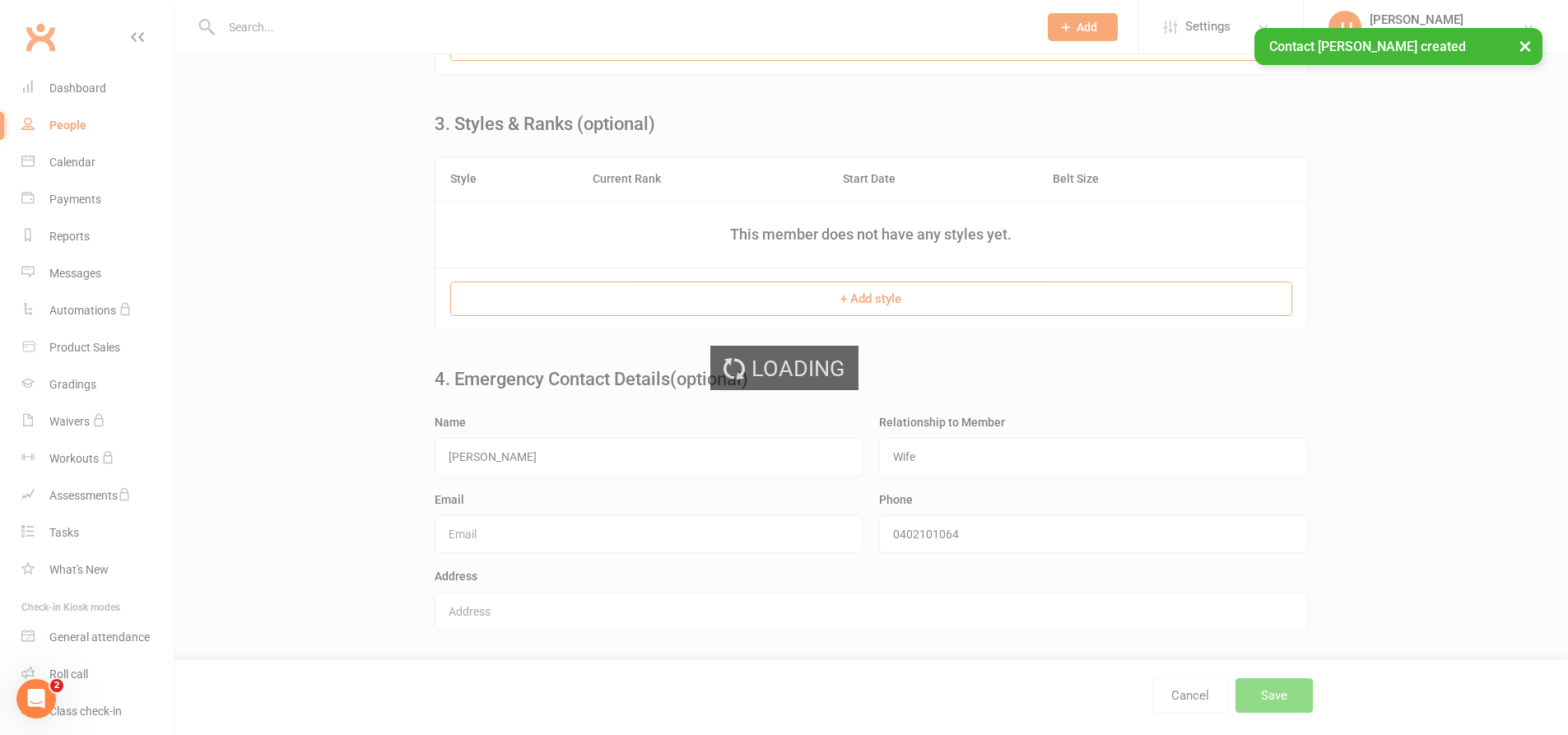
scroll to position [0, 0]
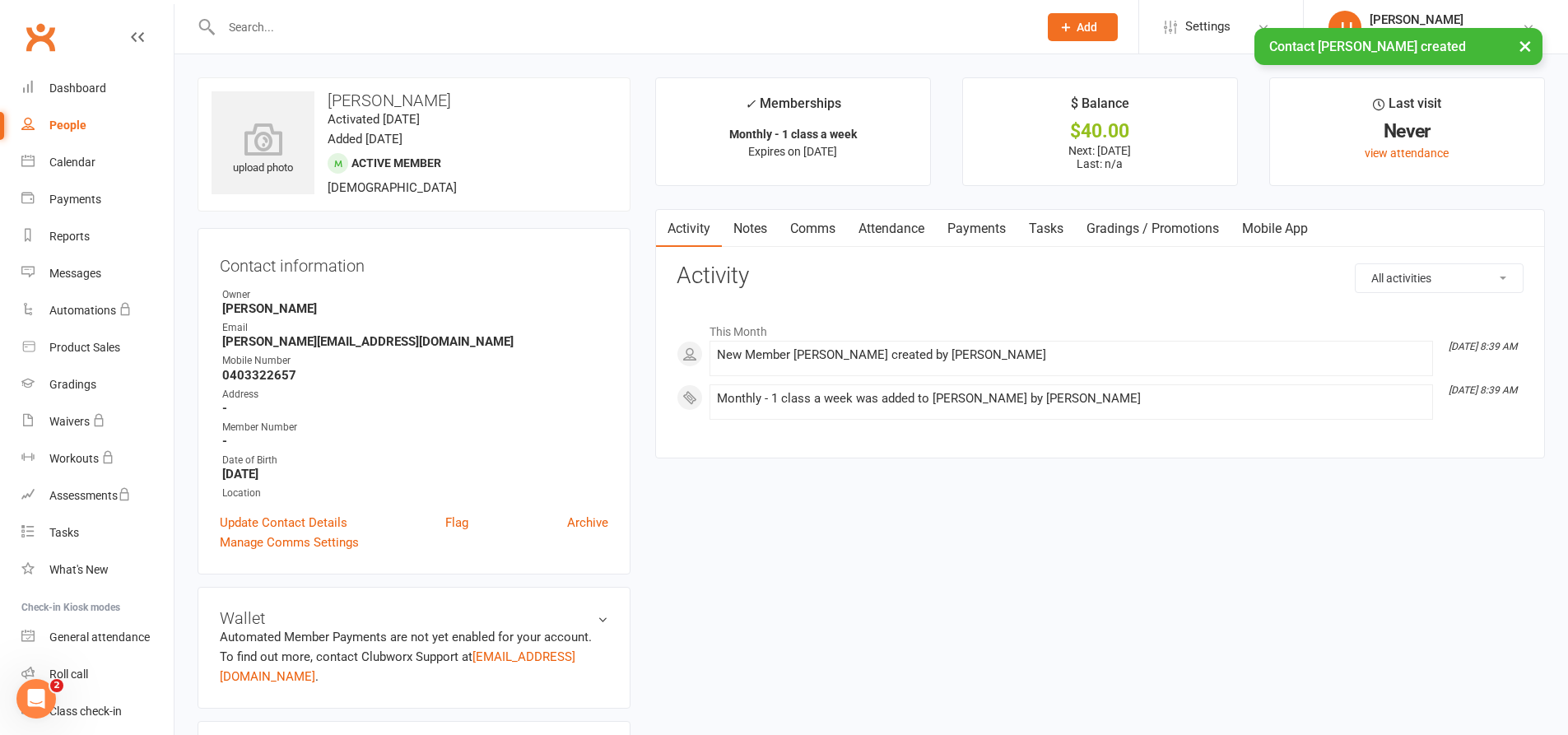
click at [1097, 25] on span "Add" at bounding box center [1087, 28] width 21 height 13
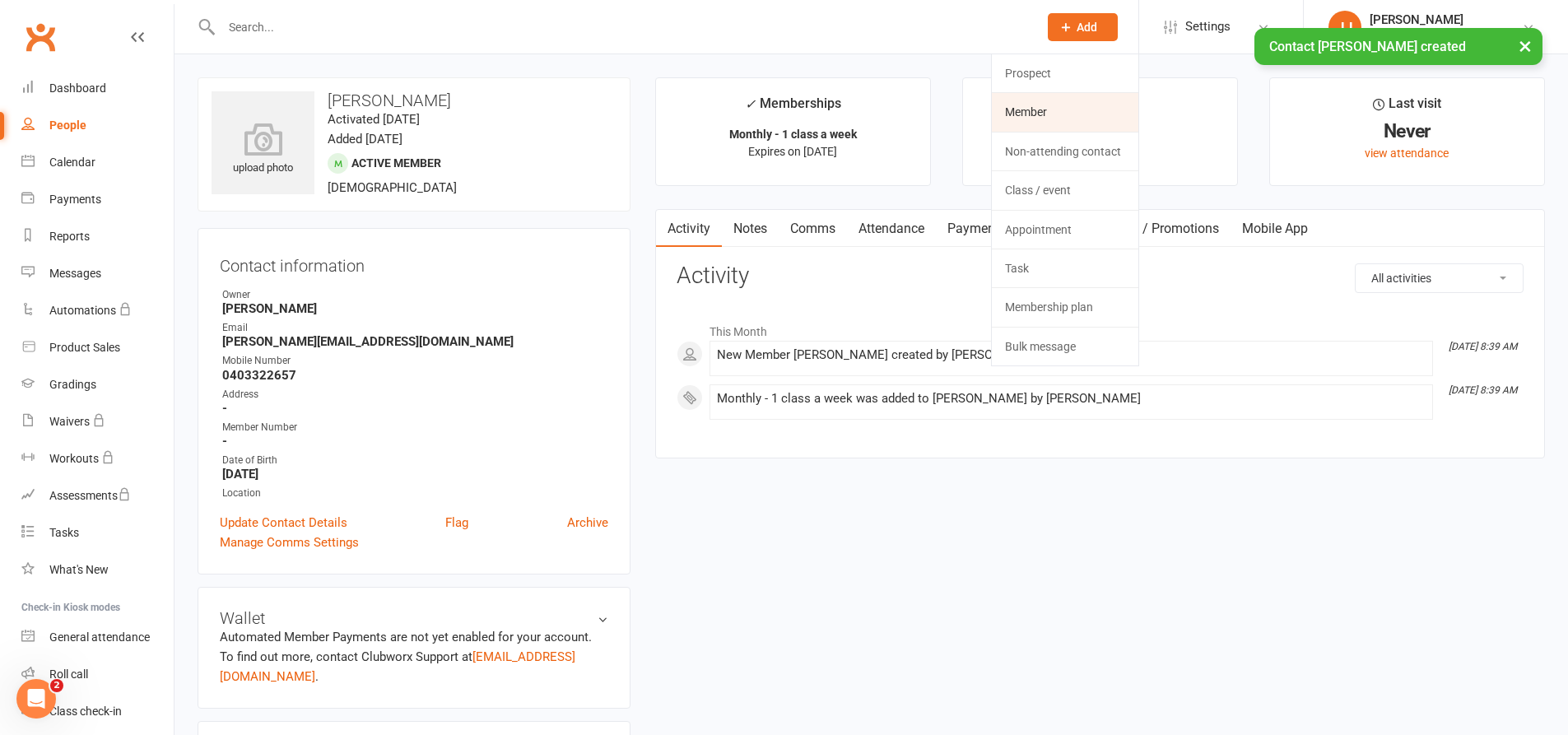
click at [1093, 111] on link "Member" at bounding box center [1064, 112] width 146 height 38
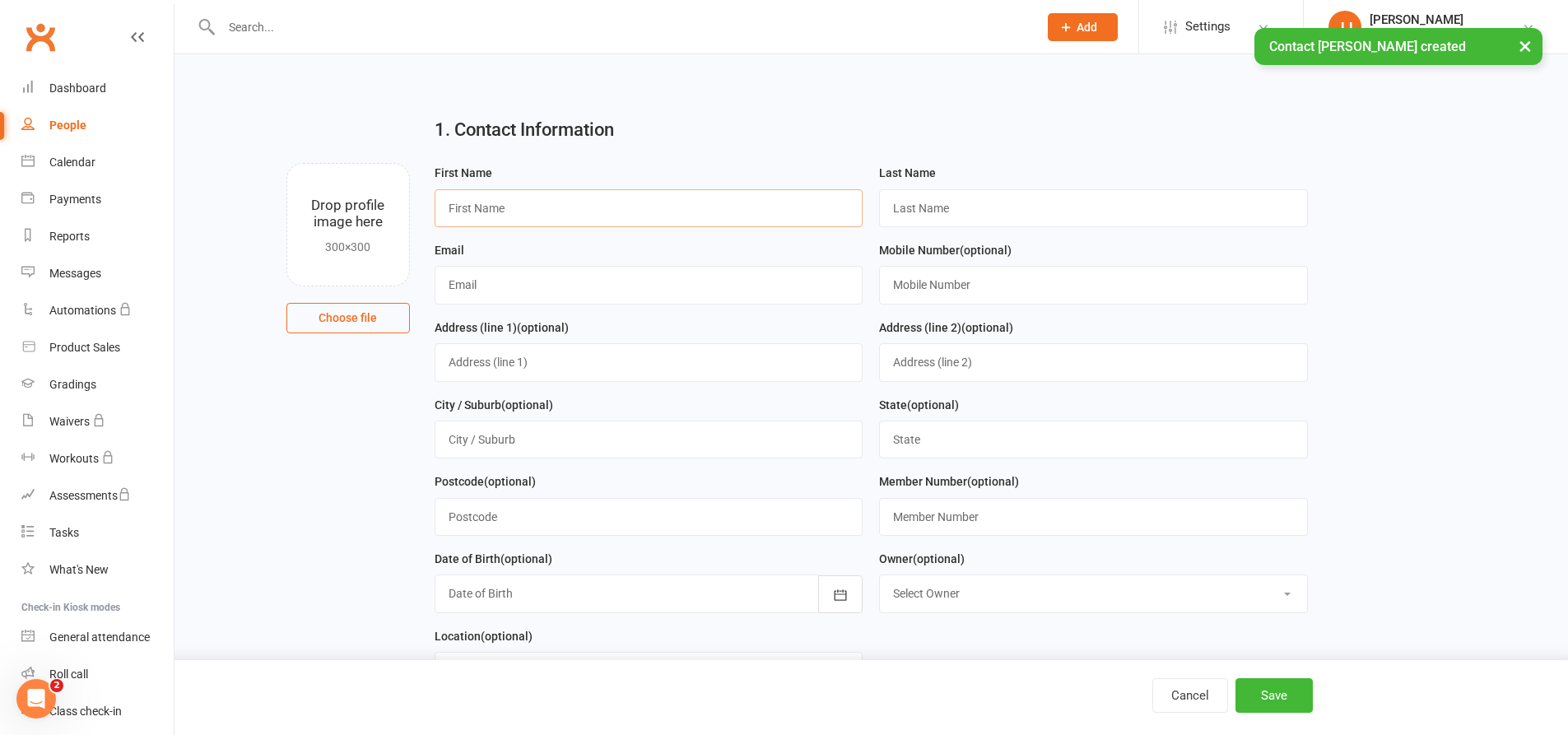
click at [688, 212] on input "text" at bounding box center [649, 208] width 429 height 38
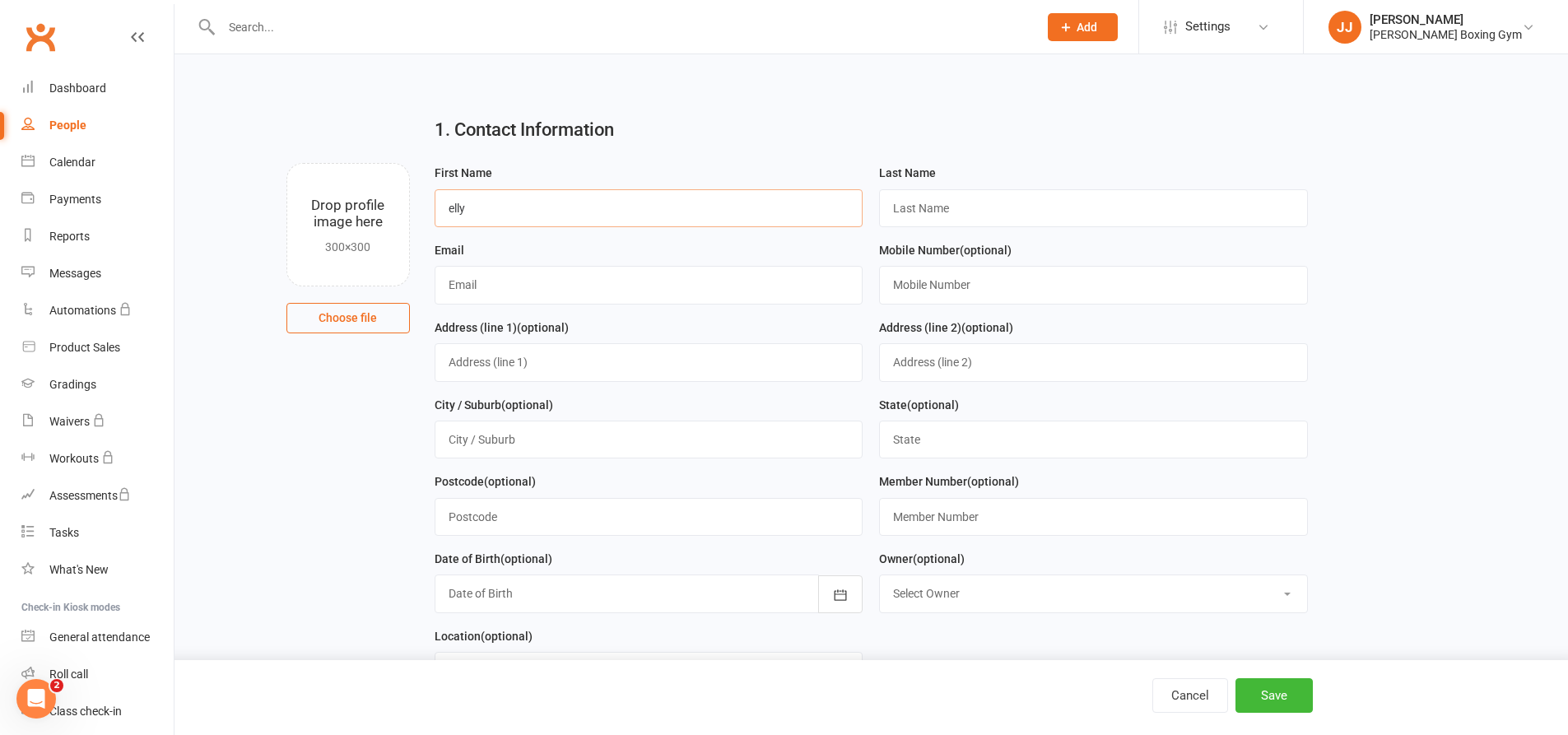
type input "elly"
click at [892, 199] on input "text" at bounding box center [1093, 208] width 429 height 38
type input "[PERSON_NAME]"
click at [685, 293] on input "text" at bounding box center [649, 285] width 429 height 38
type input "[EMAIL_ADDRESS][DOMAIN_NAME]"
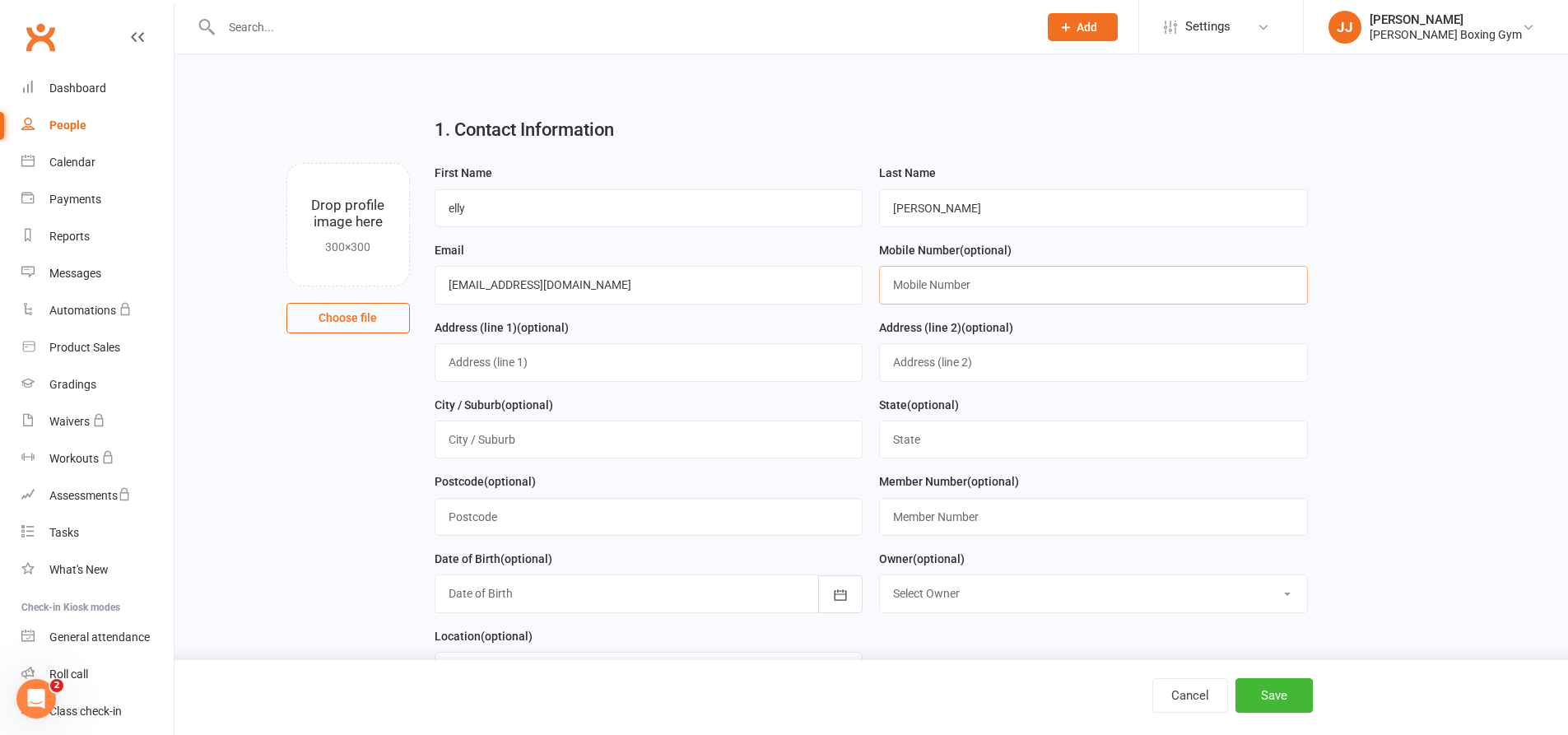
click at [980, 283] on input "text" at bounding box center [1093, 285] width 429 height 38
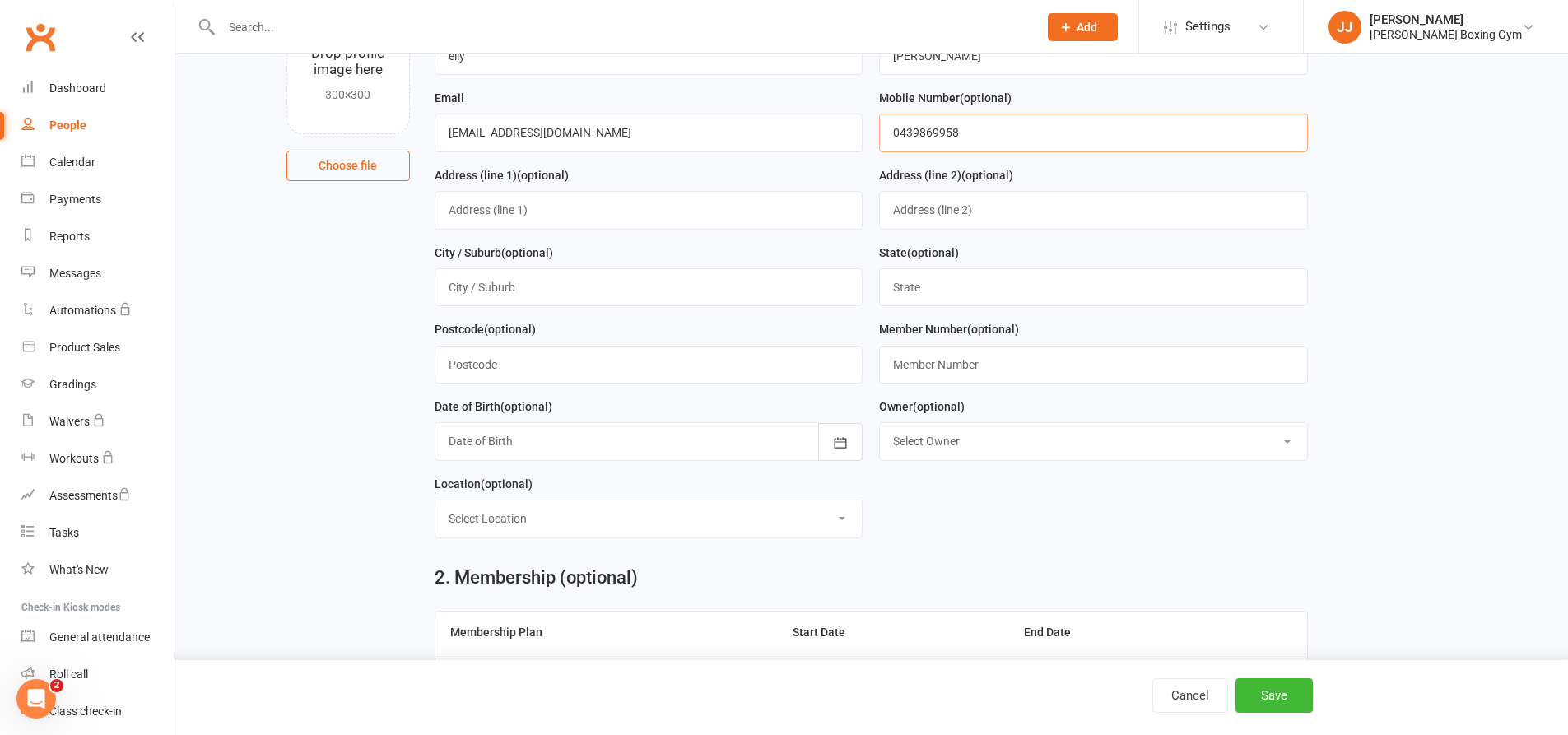
scroll to position [330, 0]
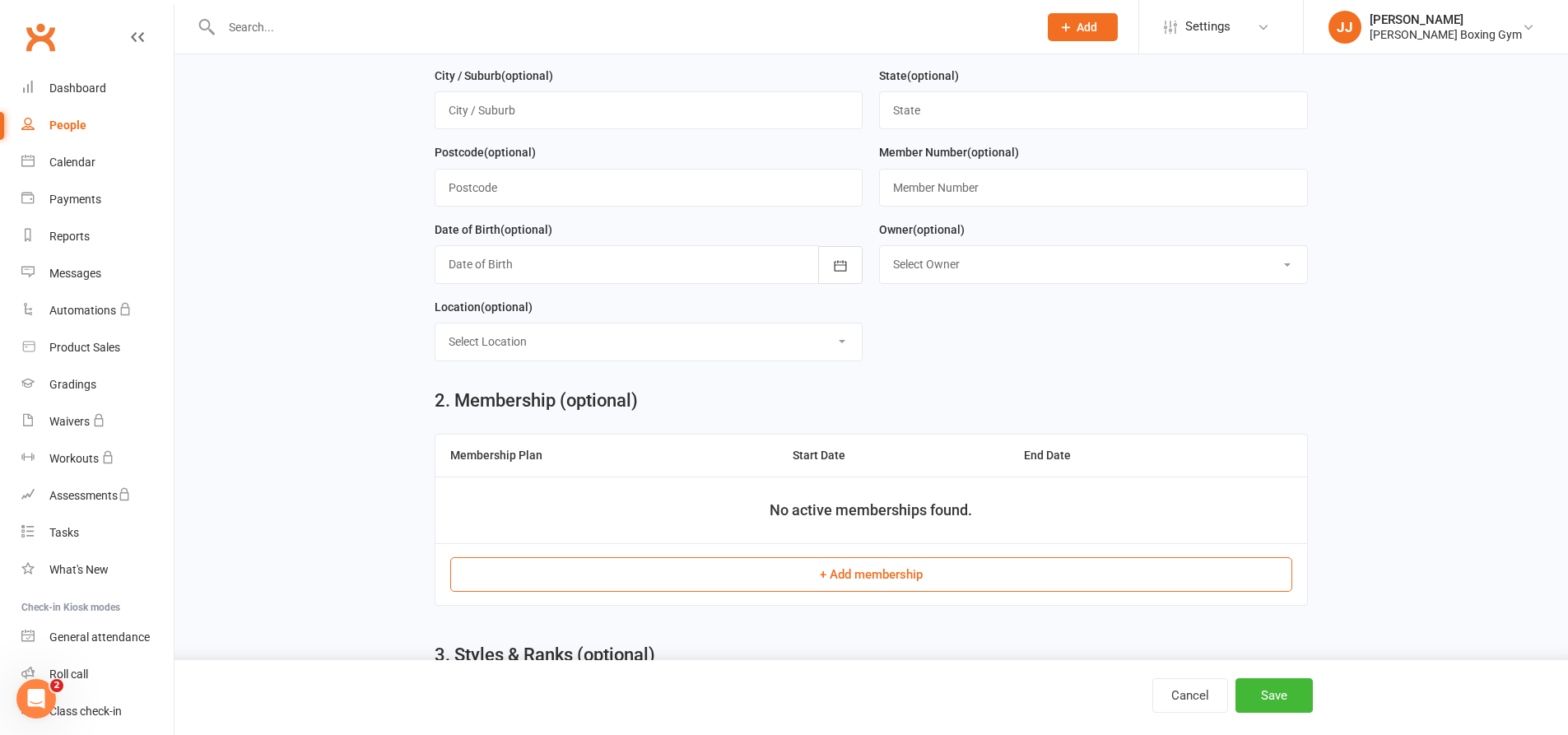
type input "0439869958"
click at [700, 571] on button "+ Add membership" at bounding box center [870, 574] width 842 height 34
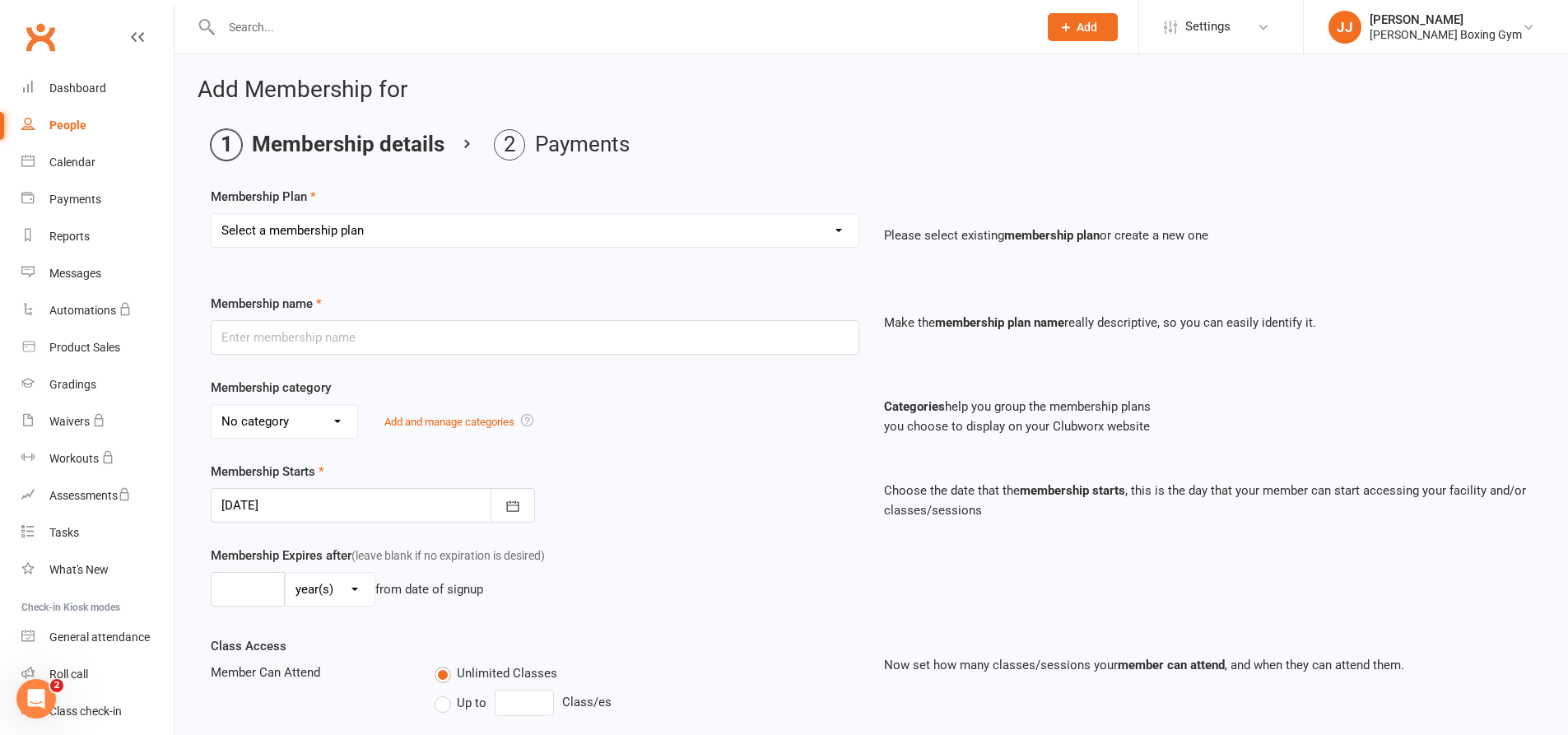
click at [457, 229] on select "Select a membership plan Create new Membership Plan Monthly - 1 class a week Mo…" at bounding box center [534, 230] width 647 height 32
click at [211, 214] on select "Select a membership plan Create new Membership Plan Monthly - 1 class a week Mo…" at bounding box center [534, 230] width 647 height 32
click at [410, 234] on select "Select a membership plan Create new Membership Plan Monthly - 1 class a week Mo…" at bounding box center [534, 230] width 647 height 32
select select "1"
click at [211, 214] on select "Select a membership plan Create new Membership Plan Monthly - 1 class a week Mo…" at bounding box center [534, 230] width 647 height 32
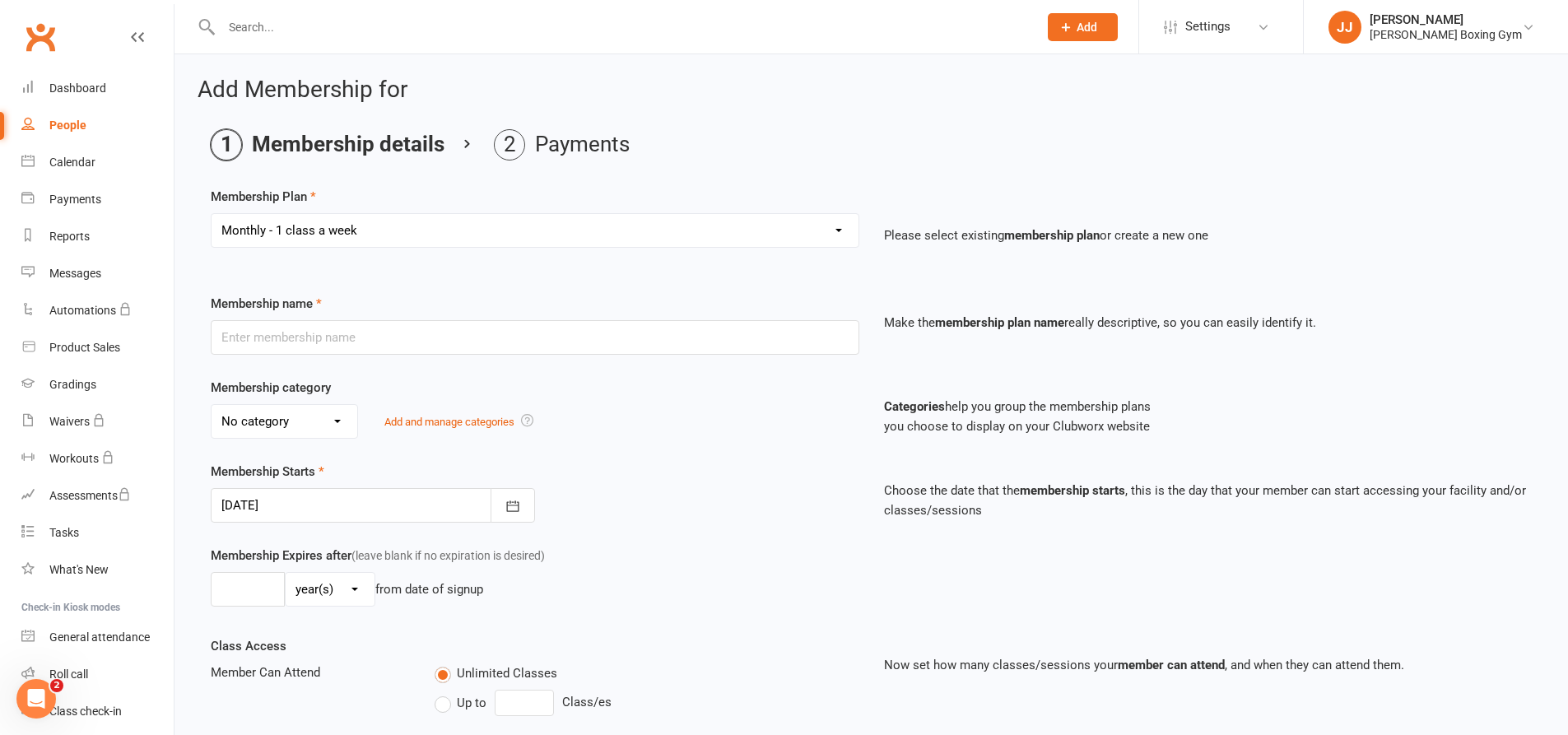
type input "Monthly - 1 class a week"
select select "1"
type input "1"
select select "2"
type input "1"
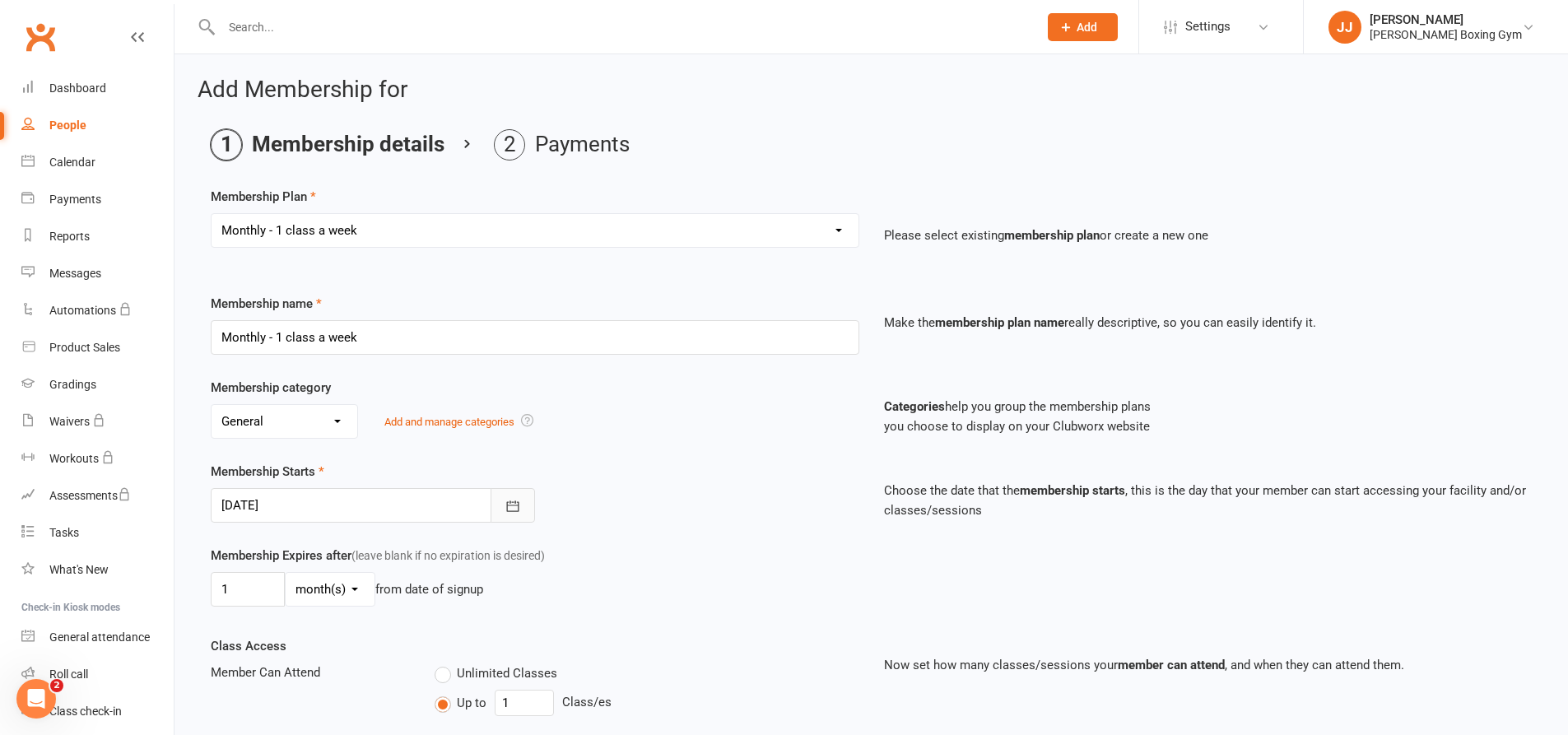
click at [526, 502] on button "button" at bounding box center [512, 506] width 45 height 34
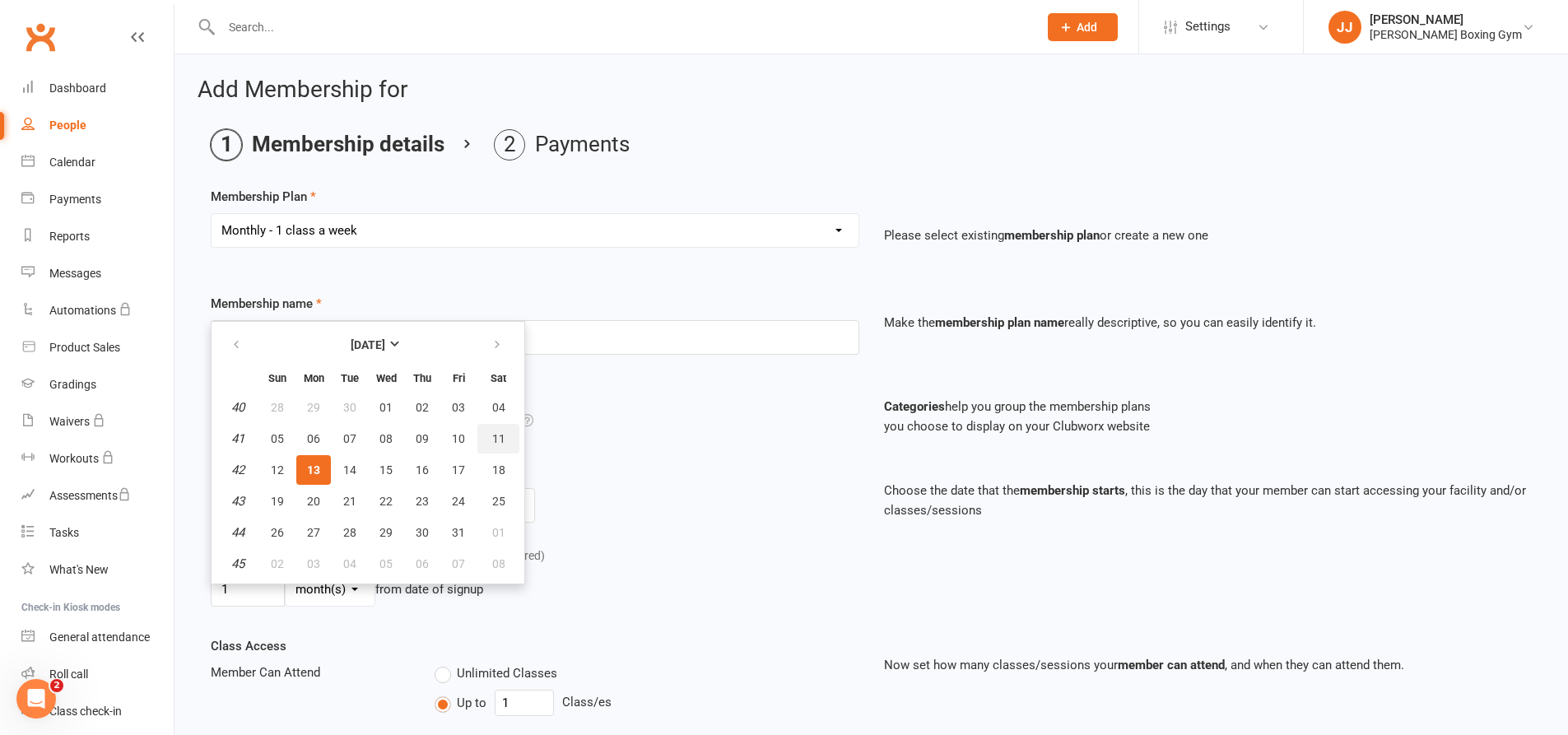
click at [500, 432] on span "11" at bounding box center [499, 439] width 13 height 13
type input "[DATE]"
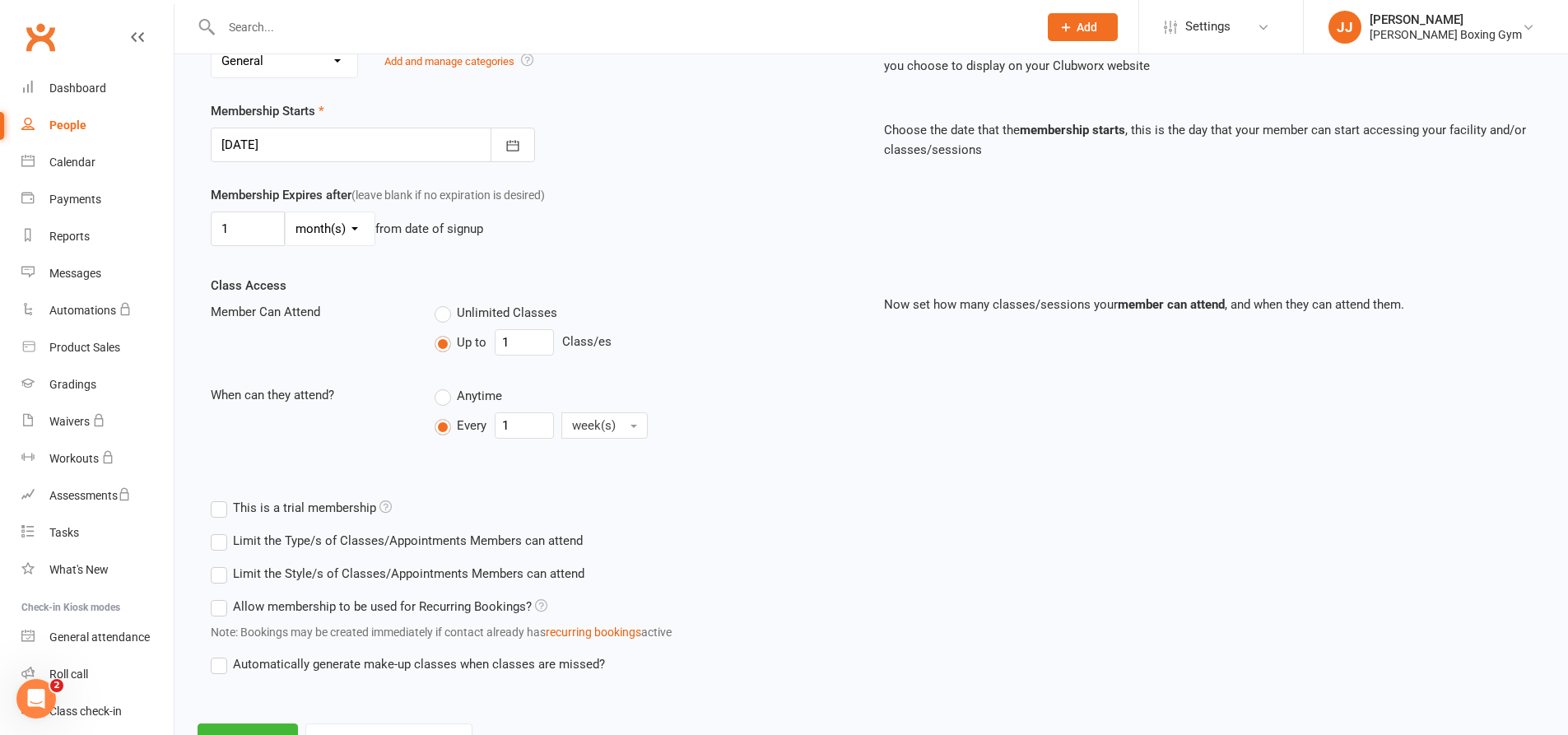
scroll to position [431, 0]
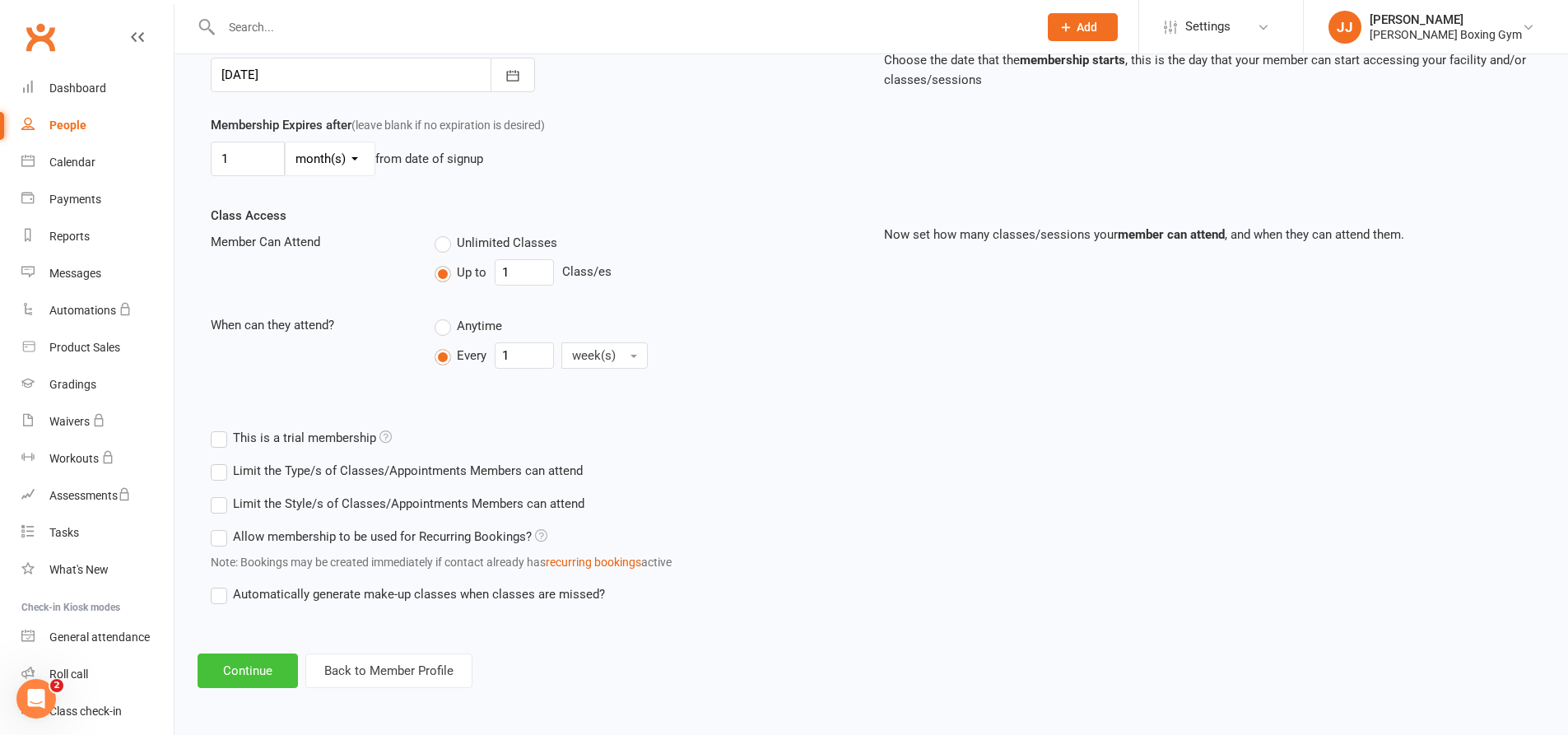
click at [268, 662] on button "Continue" at bounding box center [247, 671] width 100 height 34
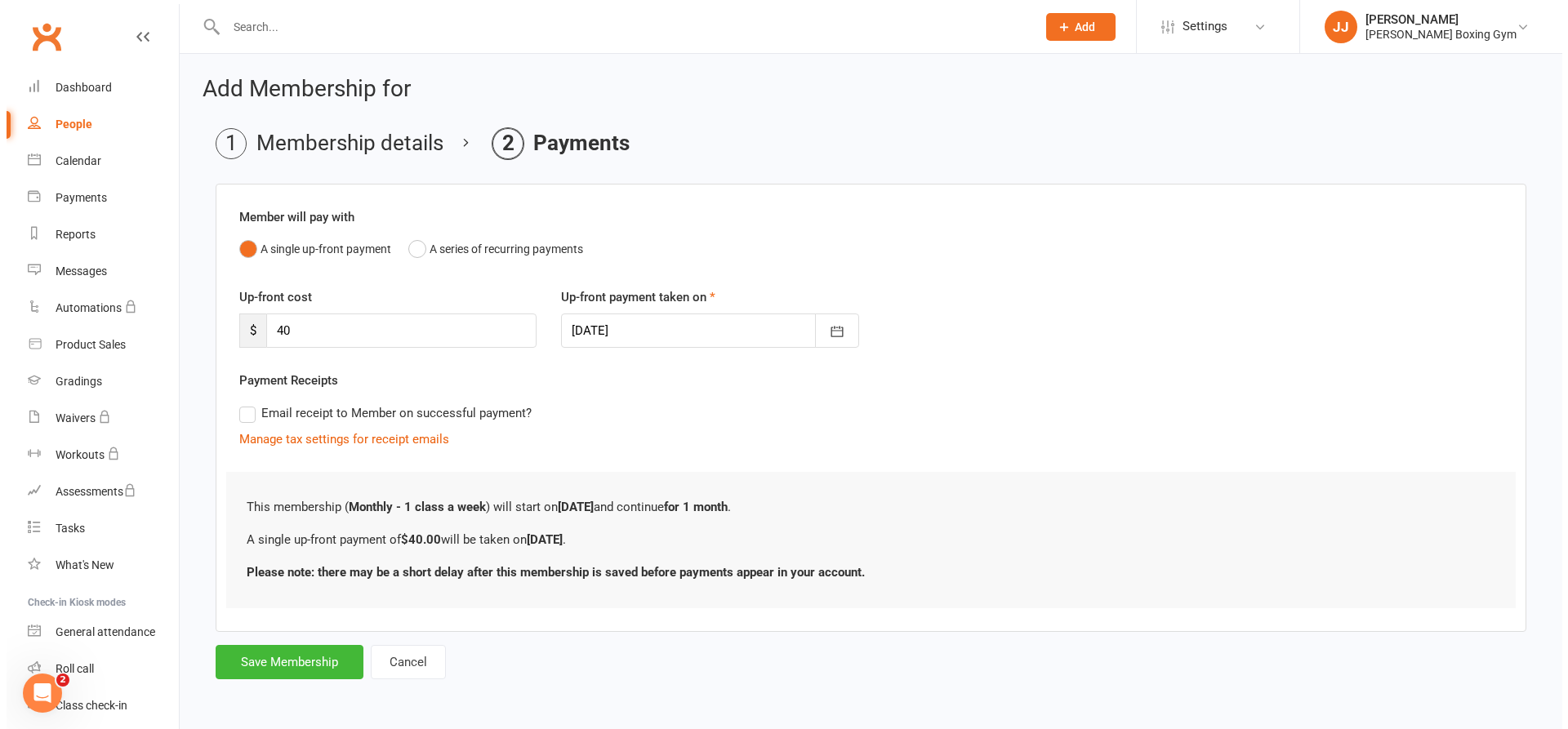
scroll to position [0, 0]
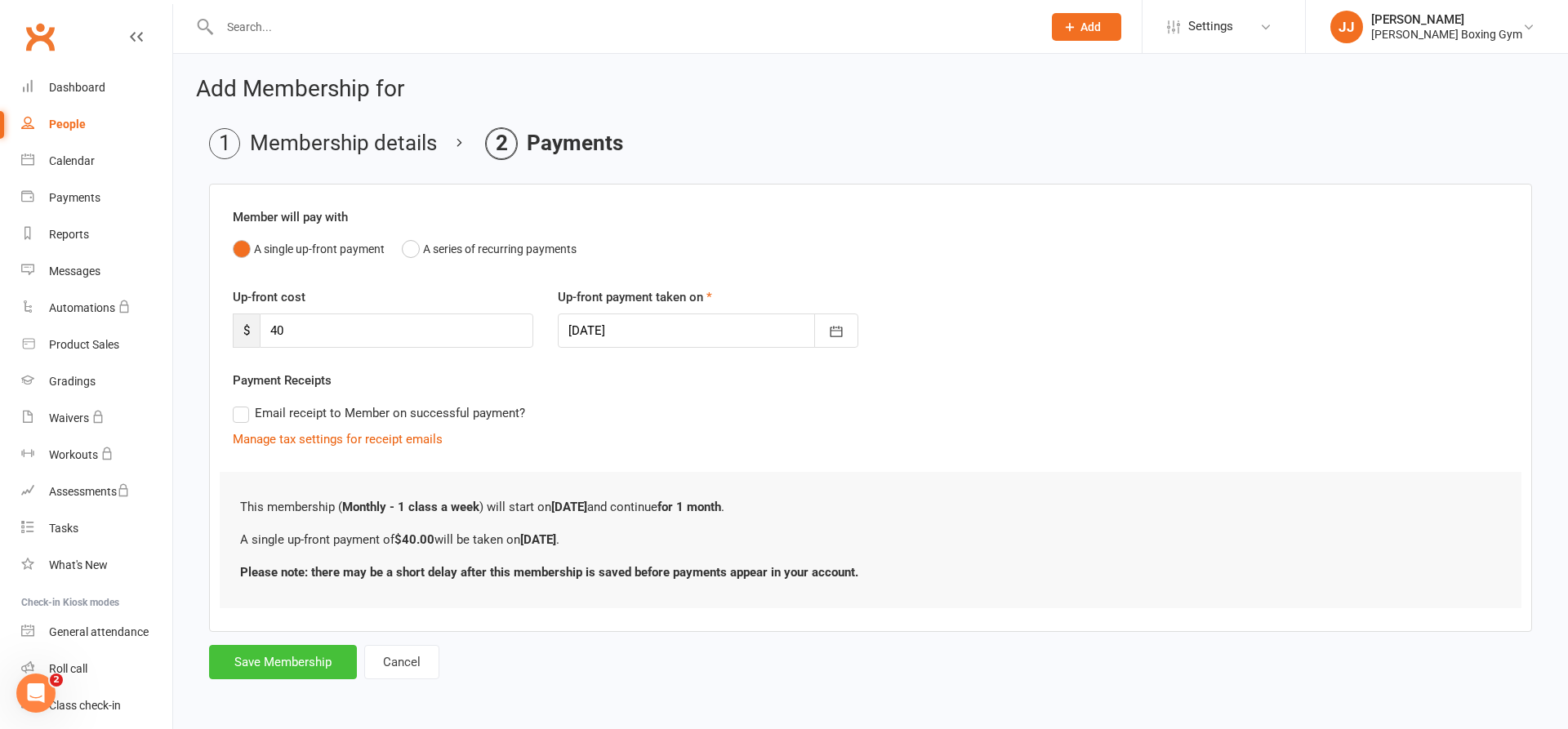
click at [256, 653] on button "Save Membership" at bounding box center [283, 662] width 148 height 34
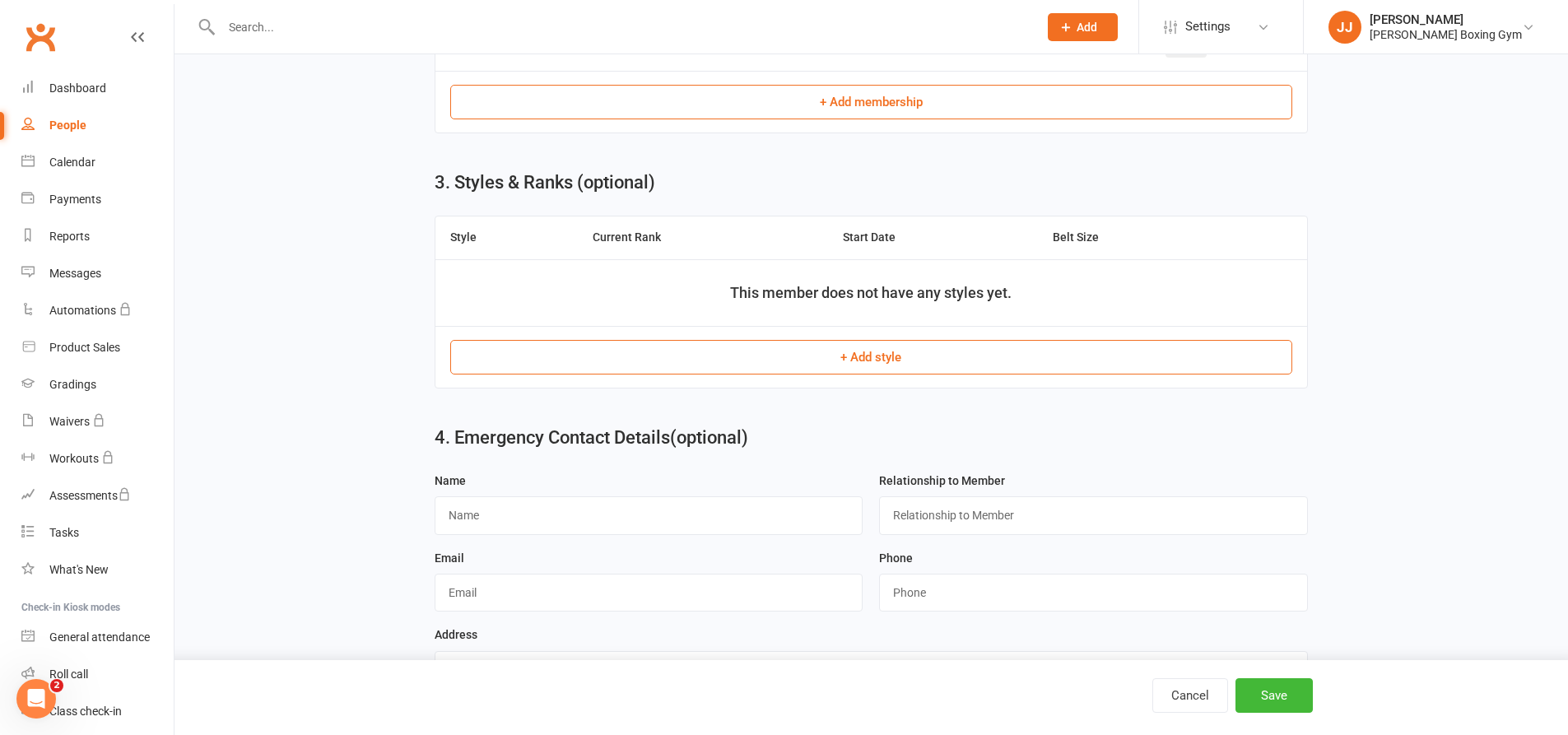
scroll to position [858, 0]
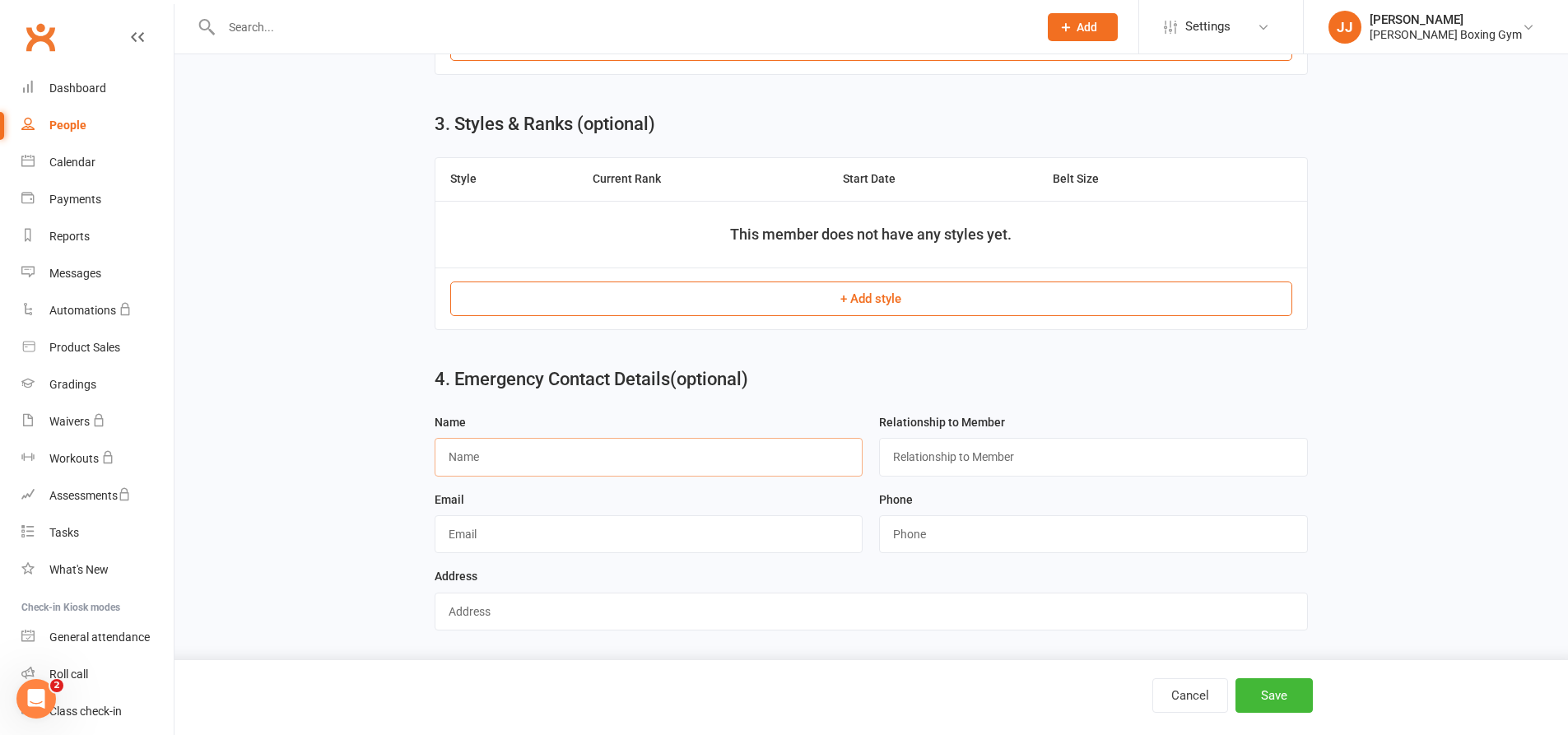
click at [520, 460] on input "text" at bounding box center [649, 457] width 429 height 38
type input "[DEMOGRAPHIC_DATA]"
click at [951, 454] on input "text" at bounding box center [1093, 457] width 429 height 38
type input "Mum"
click at [1042, 530] on input "string" at bounding box center [1093, 534] width 429 height 38
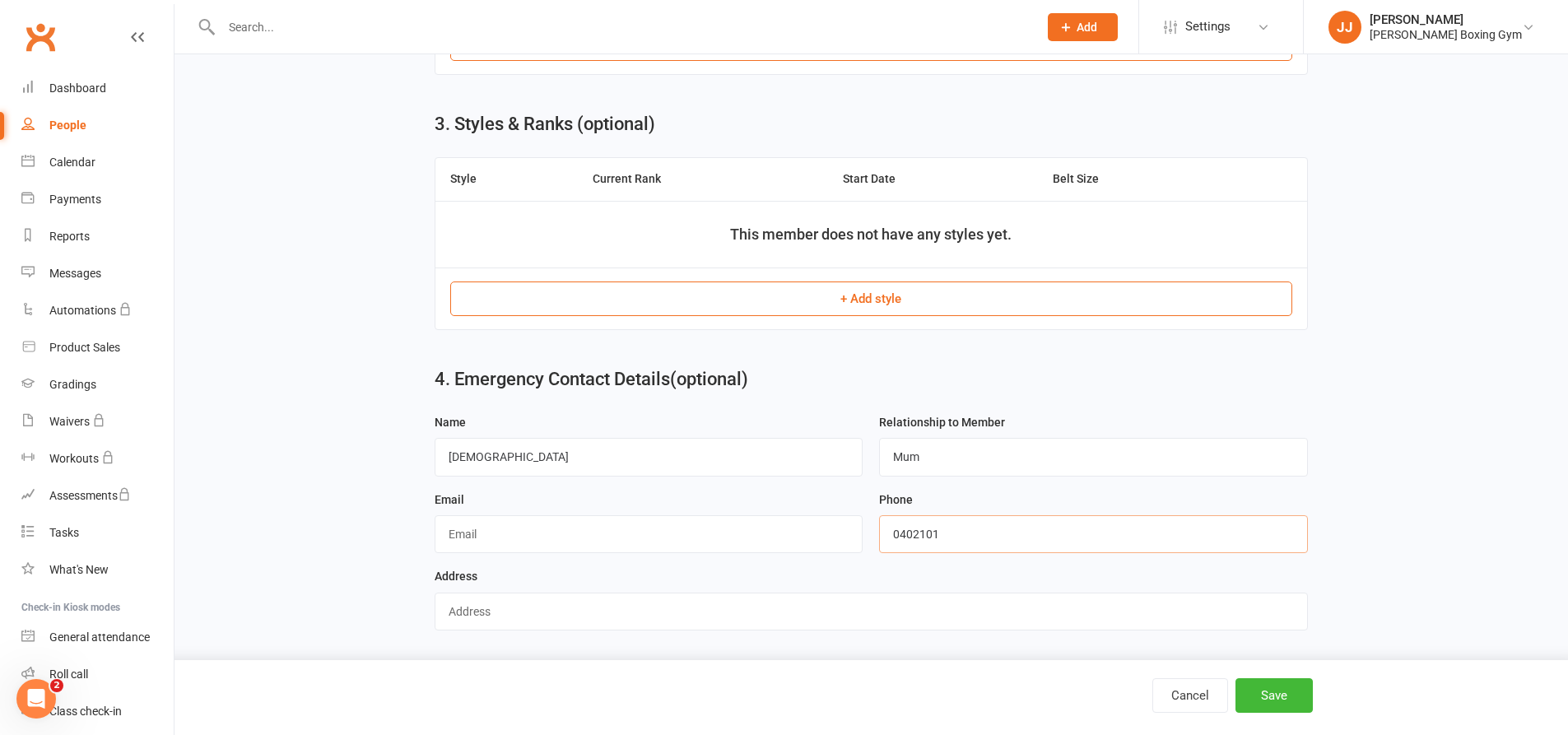
type input "0402101064"
click at [1292, 698] on button "Save" at bounding box center [1274, 696] width 77 height 34
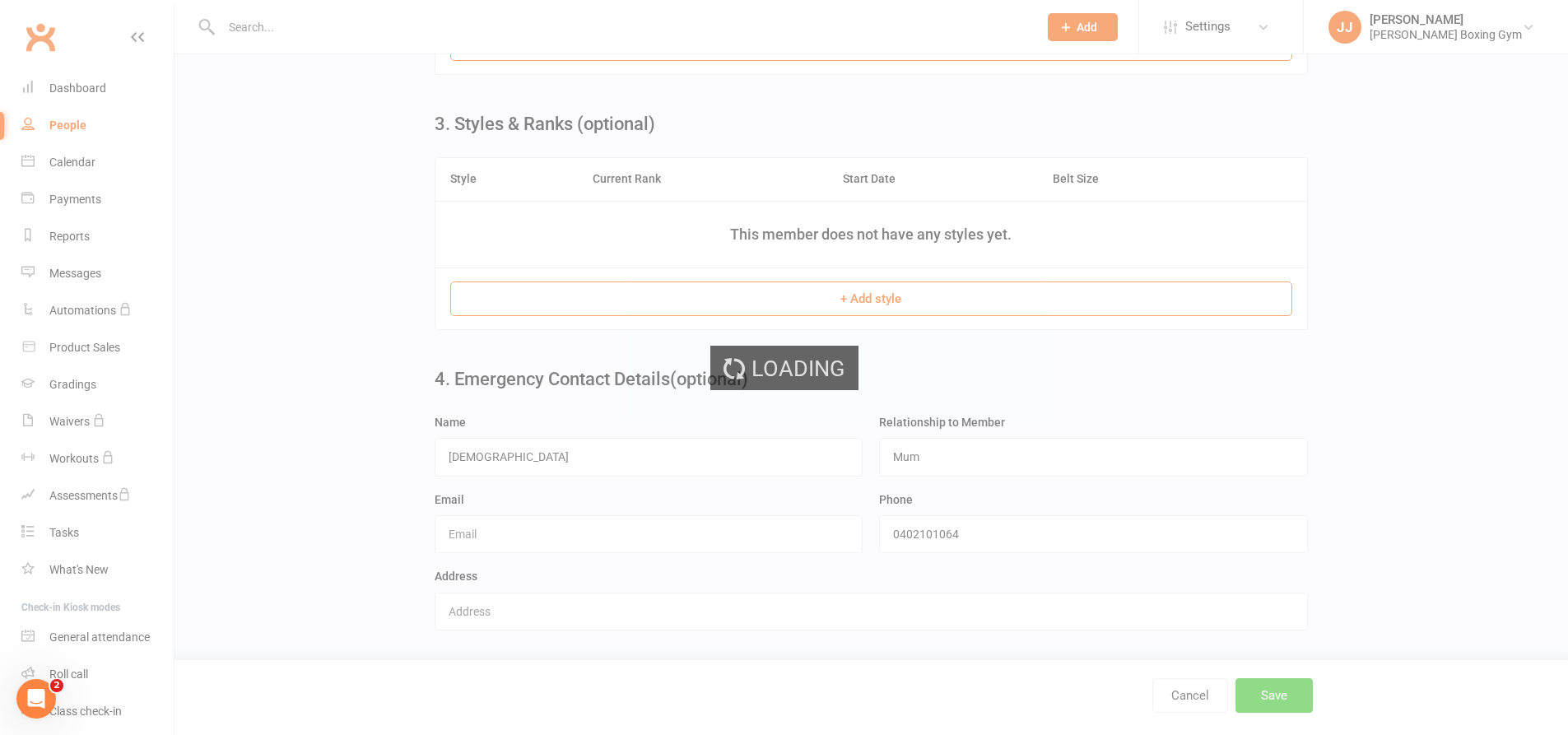
scroll to position [0, 0]
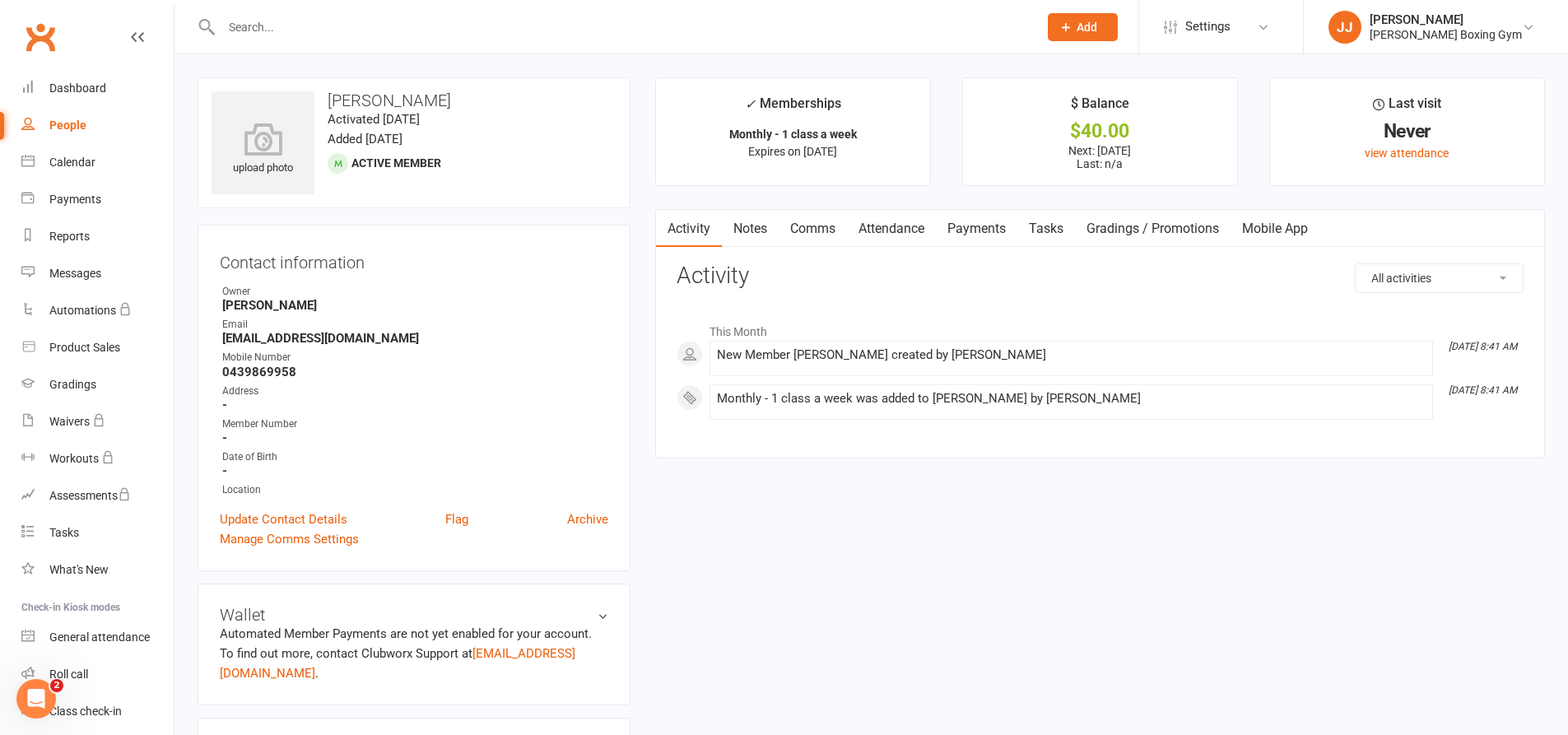
click at [67, 128] on div "People" at bounding box center [68, 125] width 37 height 13
select select "100"
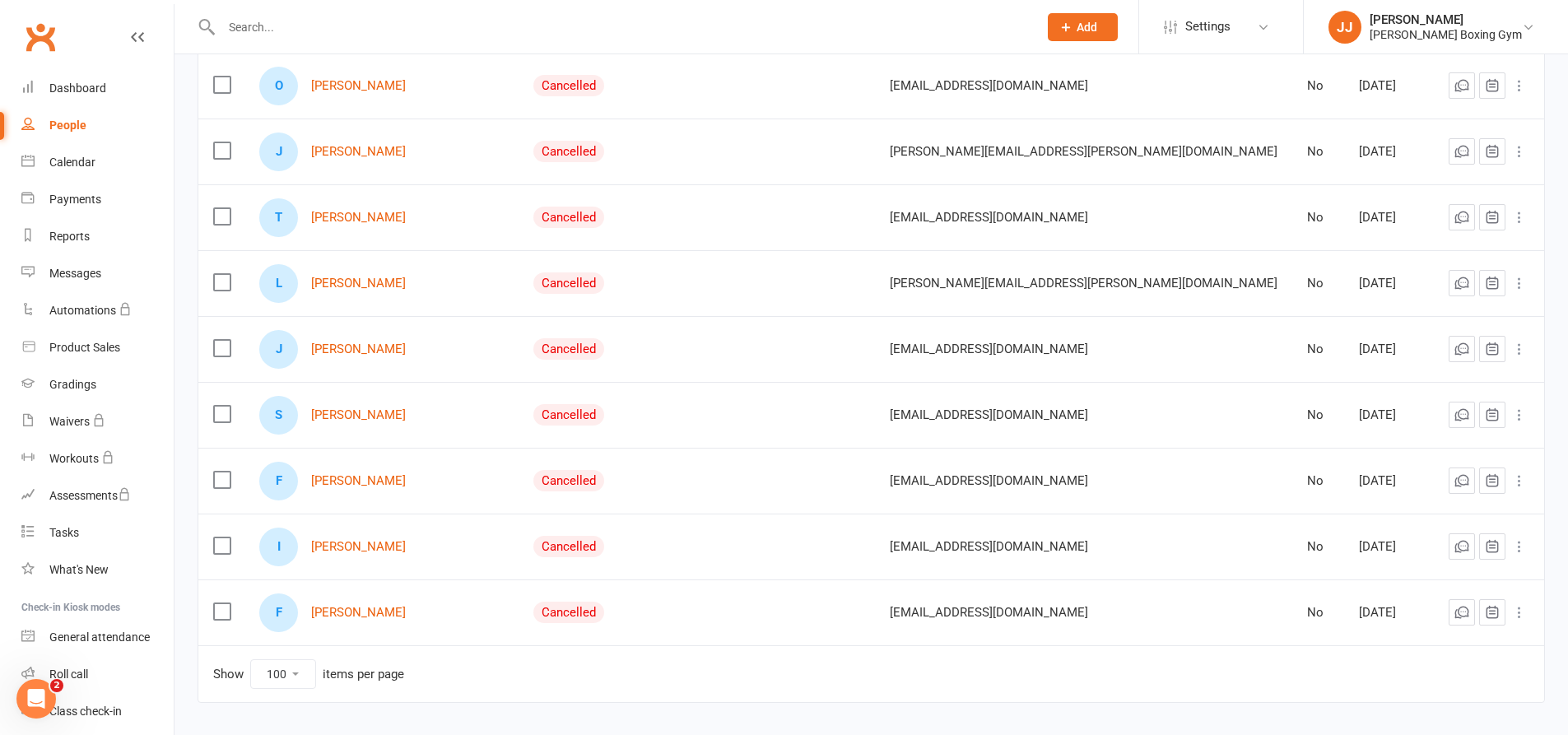
scroll to position [1565, 0]
